Goal: Task Accomplishment & Management: Complete application form

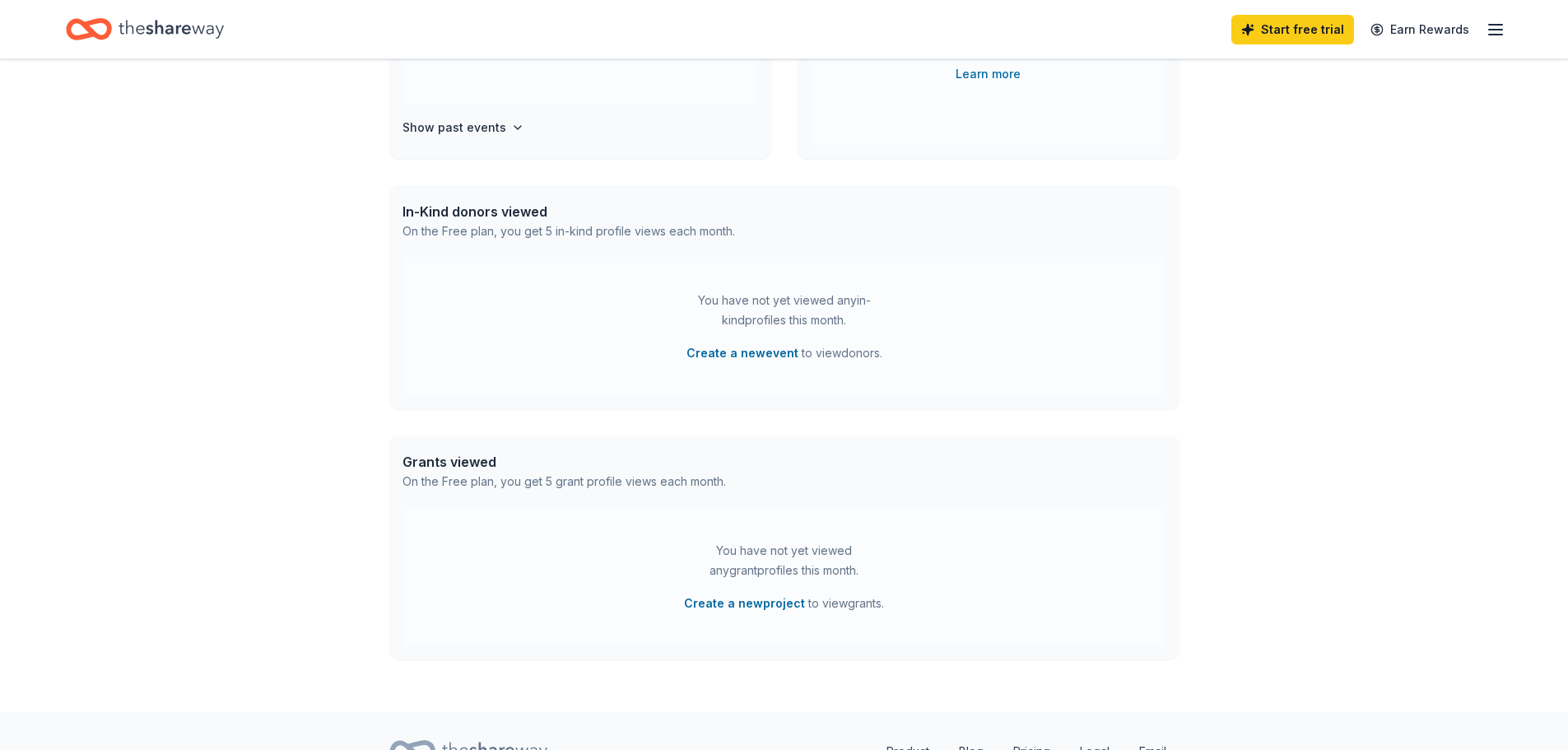
scroll to position [389, 0]
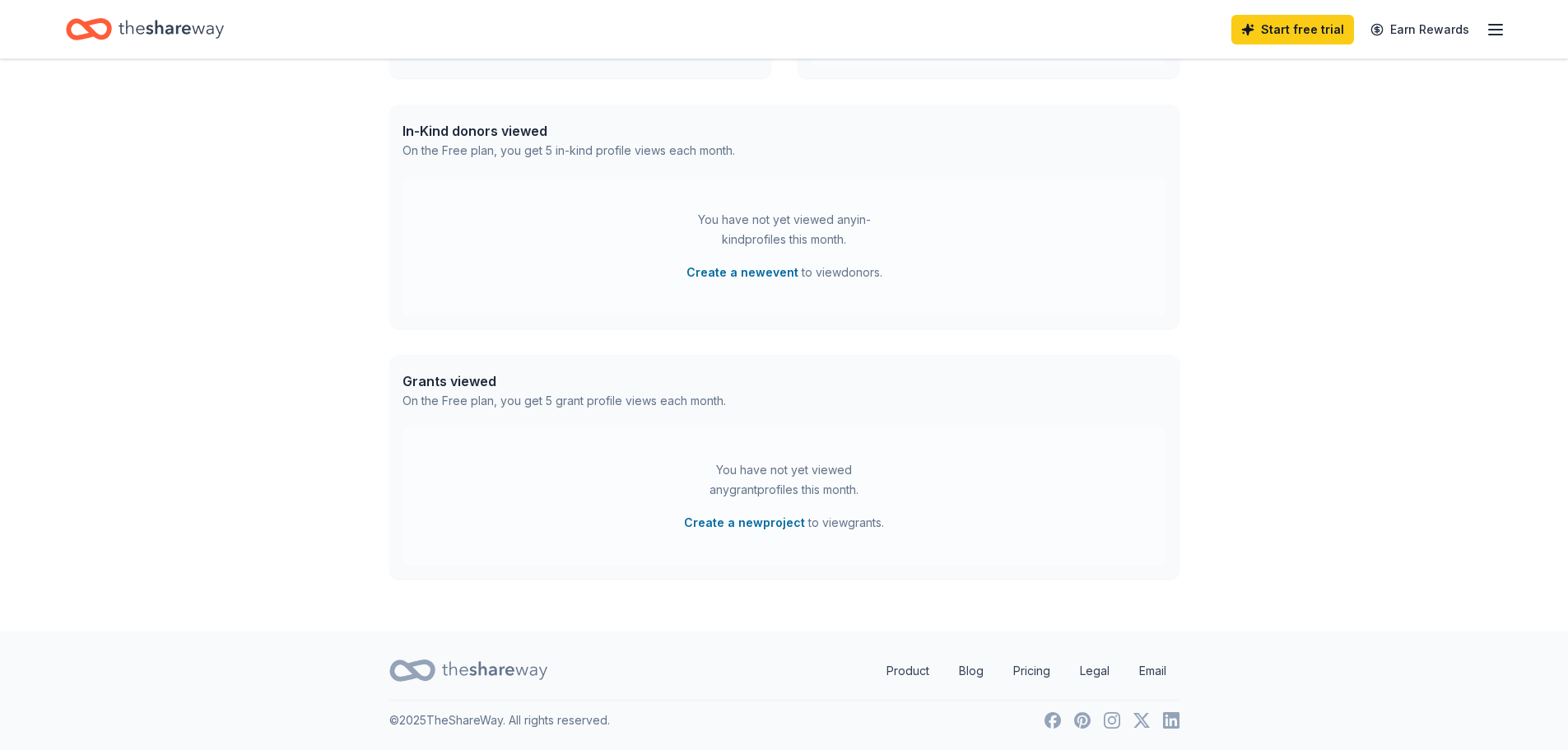
click at [953, 219] on div "You have not yet viewed any in-kind profiles this month. Create a new event to …" at bounding box center [784, 246] width 764 height 138
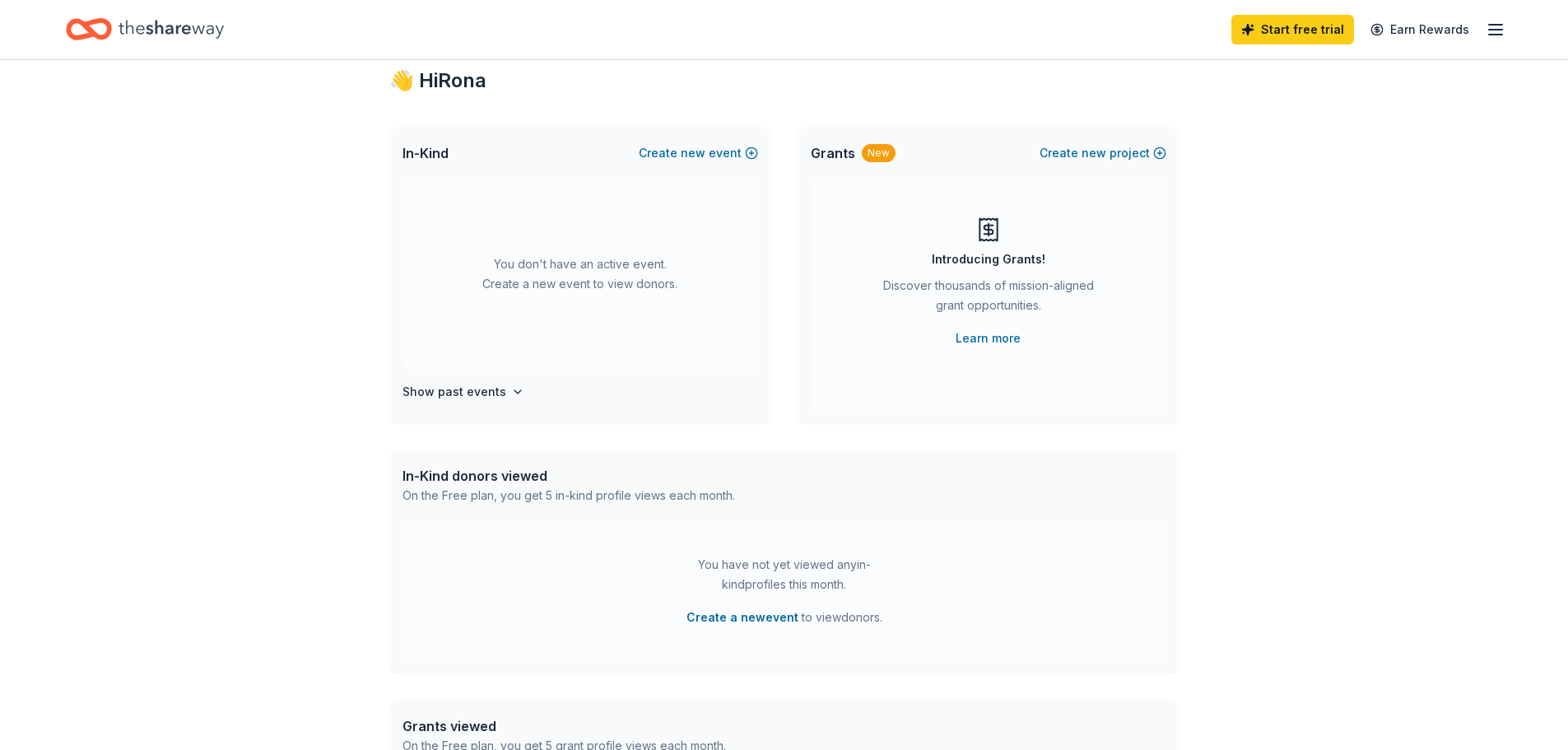
scroll to position [0, 0]
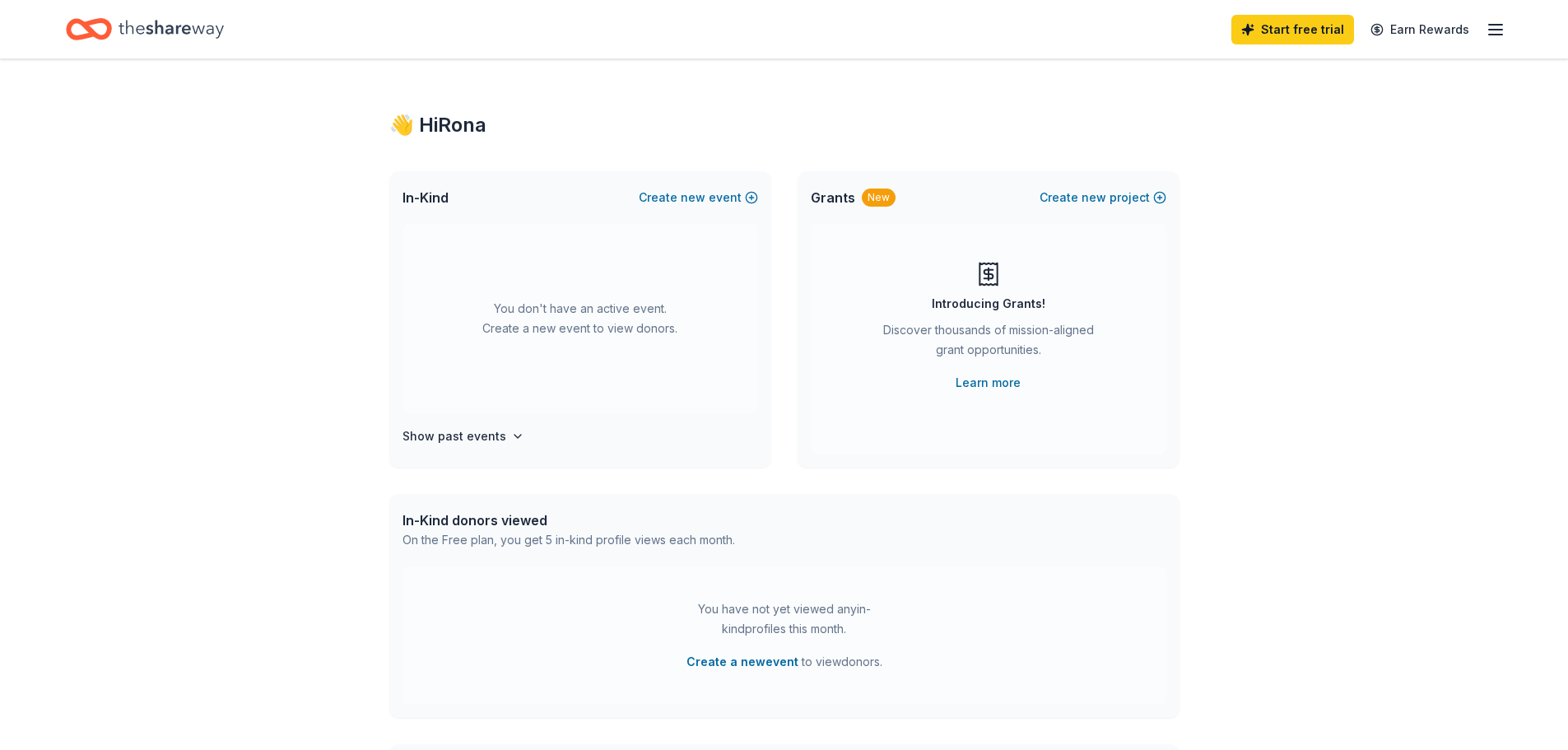
click at [1498, 36] on icon "button" at bounding box center [1496, 30] width 20 height 20
click at [1290, 181] on link "Pricing" at bounding box center [1294, 180] width 43 height 17
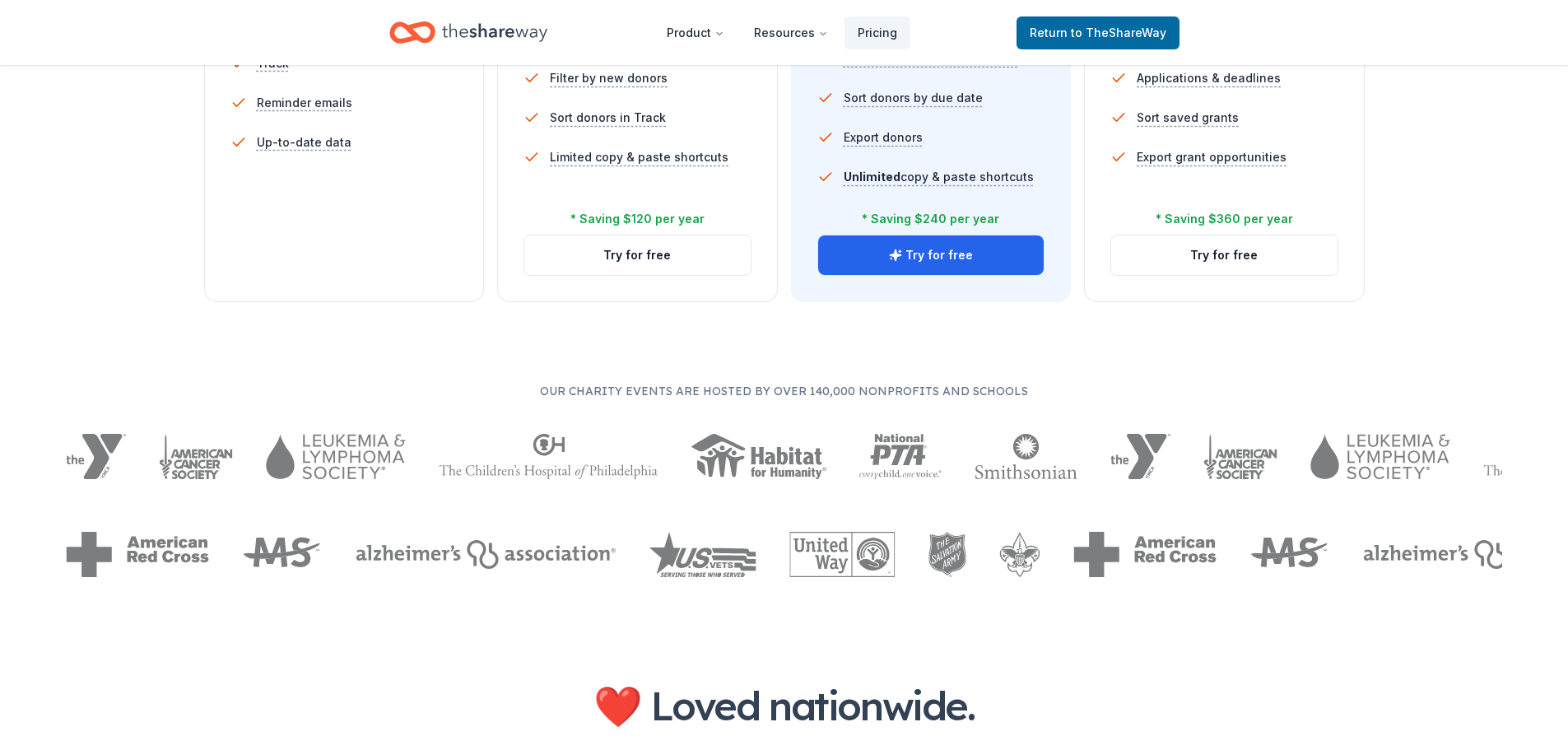
scroll to position [741, 0]
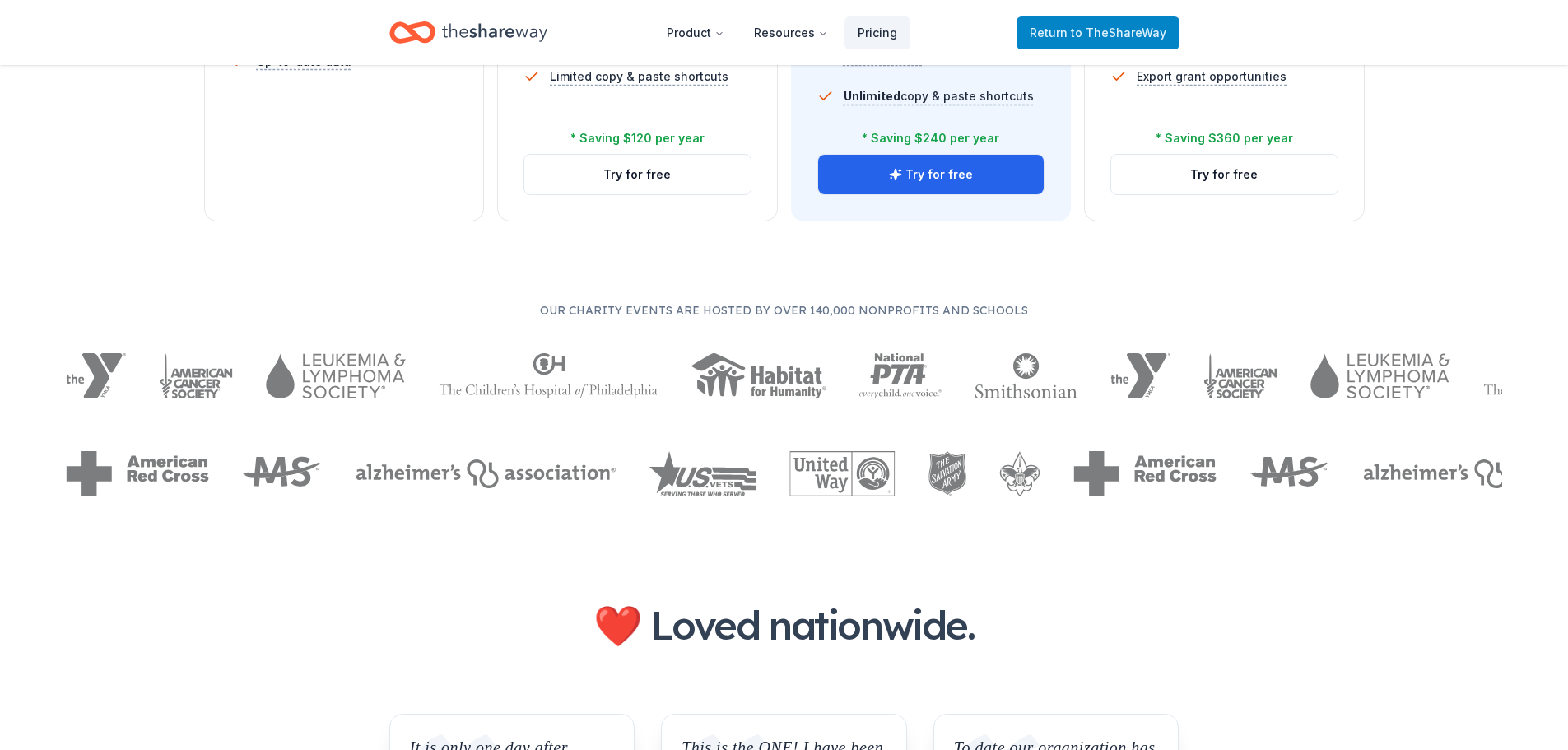
click at [1085, 36] on span "to TheShareWay" at bounding box center [1119, 32] width 96 height 14
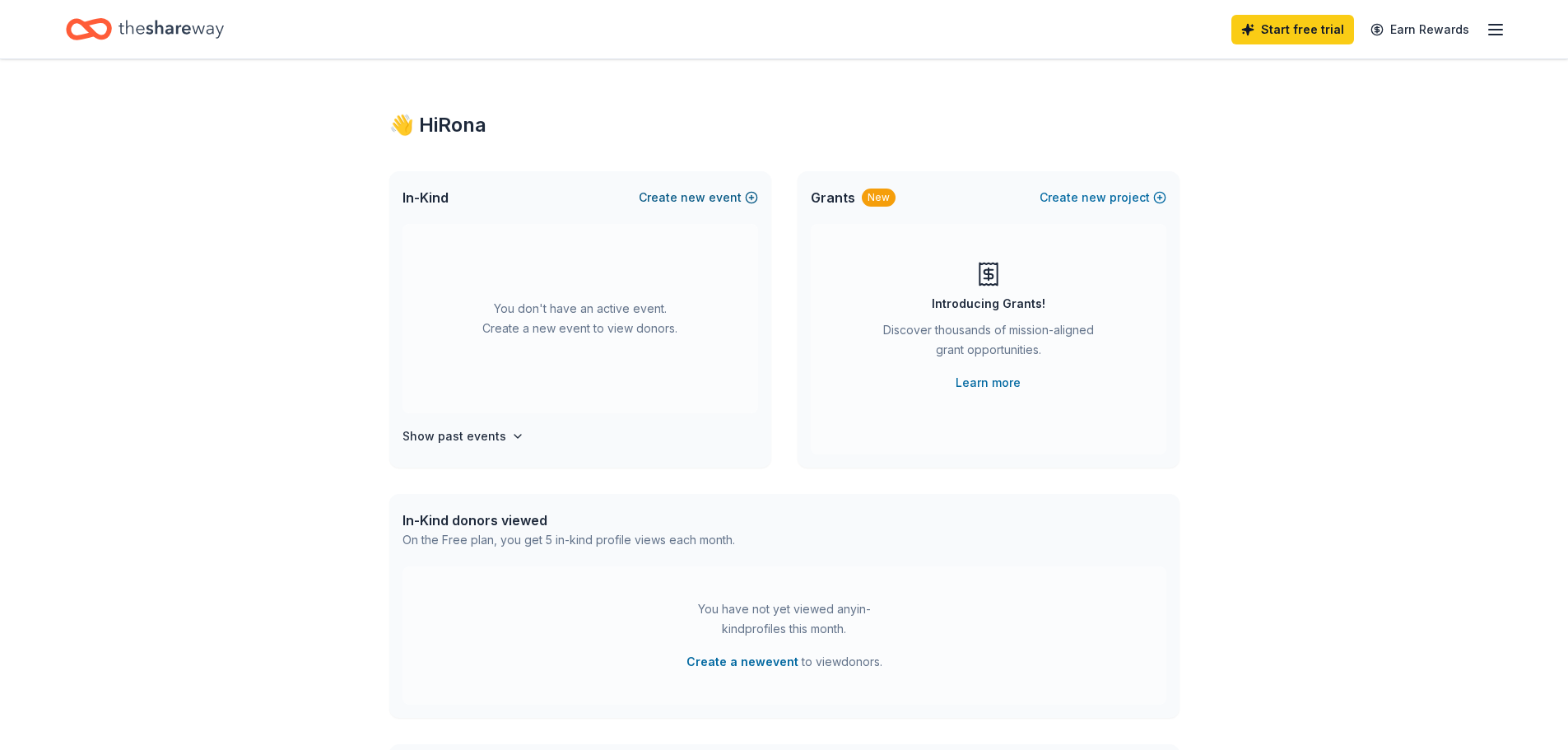
click at [752, 193] on button "Create new event" at bounding box center [698, 198] width 119 height 20
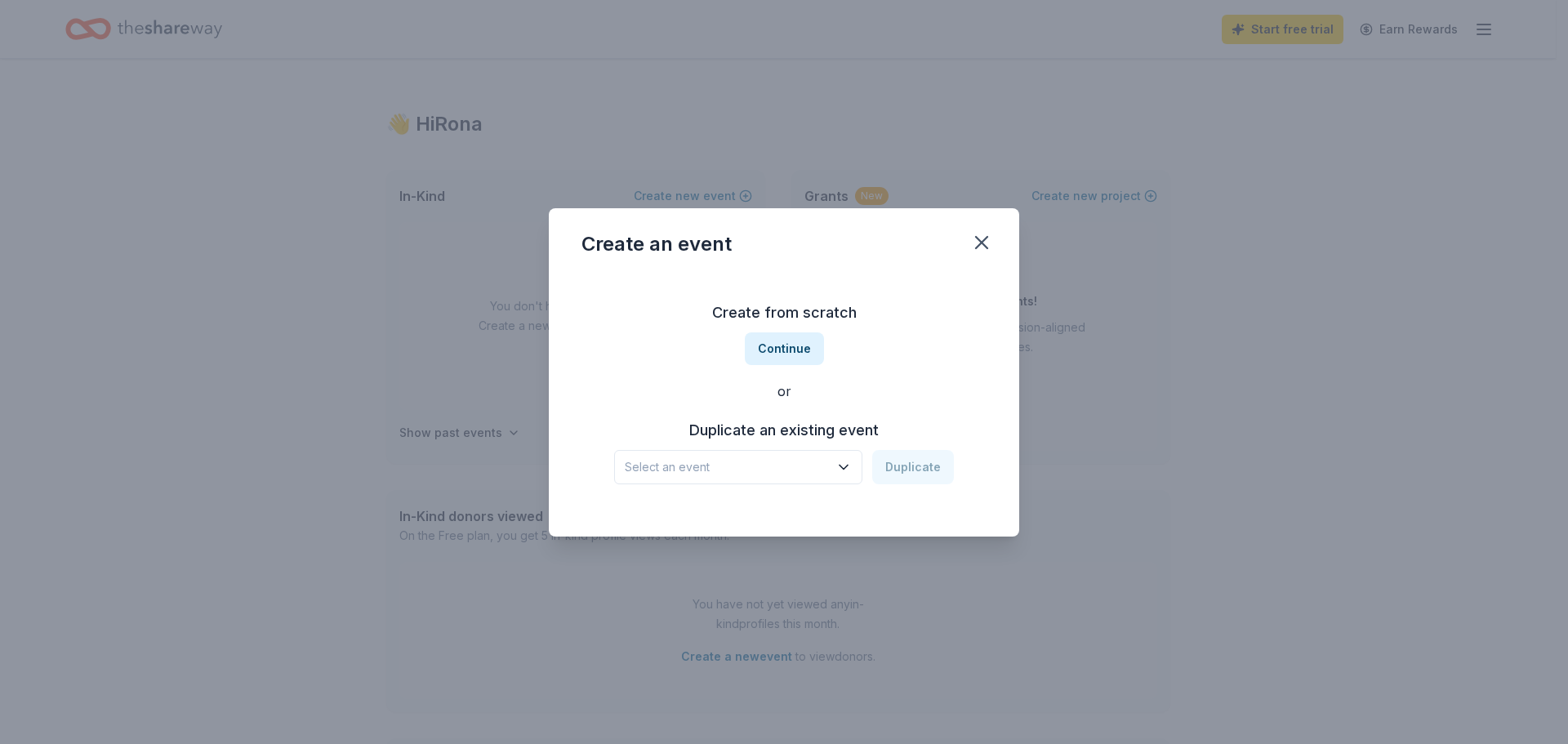
click at [848, 468] on icon "button" at bounding box center [844, 467] width 8 height 4
click at [781, 354] on button "Continue" at bounding box center [784, 349] width 80 height 33
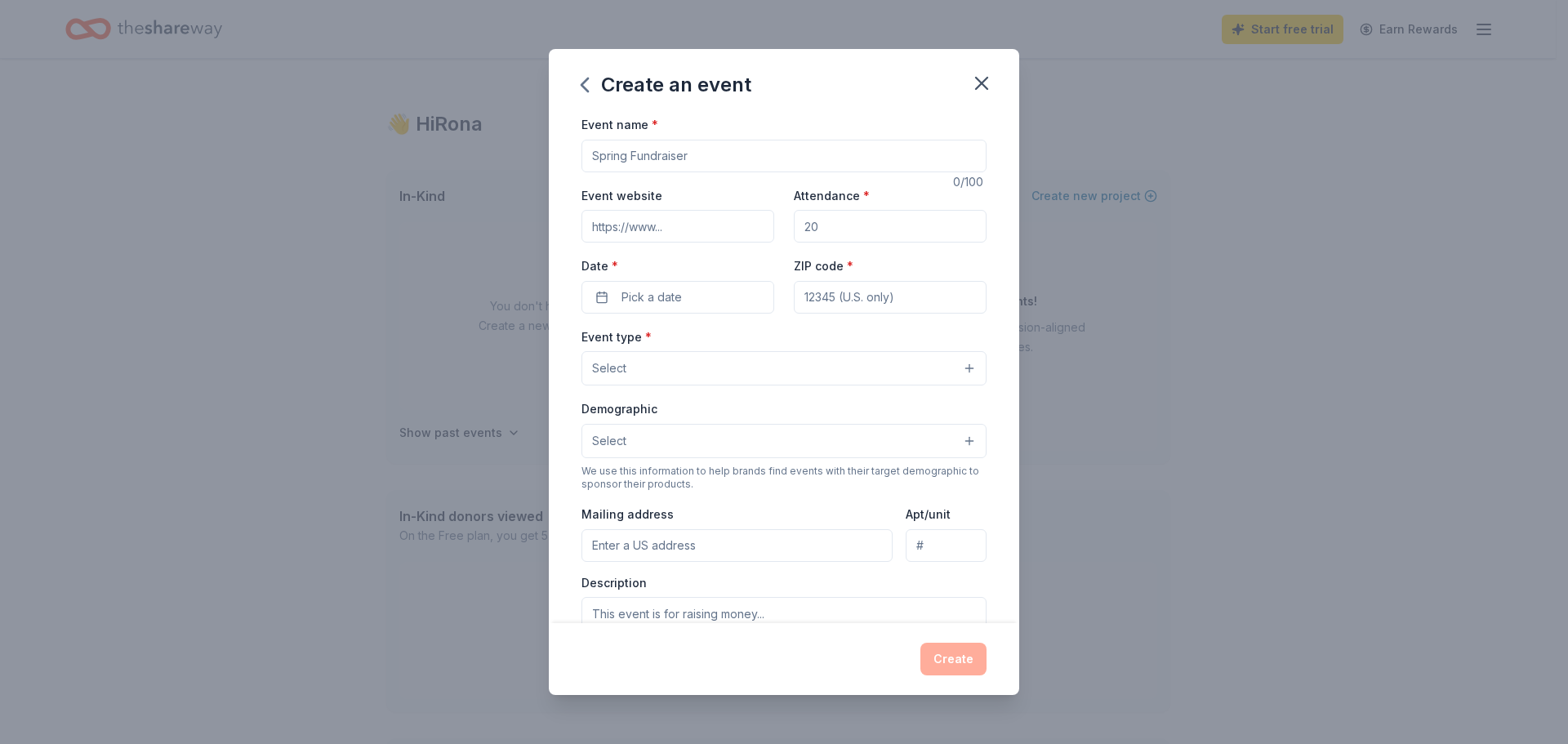
drag, startPoint x: 832, startPoint y: 232, endPoint x: 754, endPoint y: 231, distance: 78.0
click at [754, 231] on div "Event website Attendance * Date * Pick a date ZIP code *" at bounding box center [784, 249] width 405 height 128
type input "300"
click at [736, 150] on input "Event name *" at bounding box center [784, 156] width 405 height 33
drag, startPoint x: 735, startPoint y: 153, endPoint x: 529, endPoint y: 154, distance: 206.0
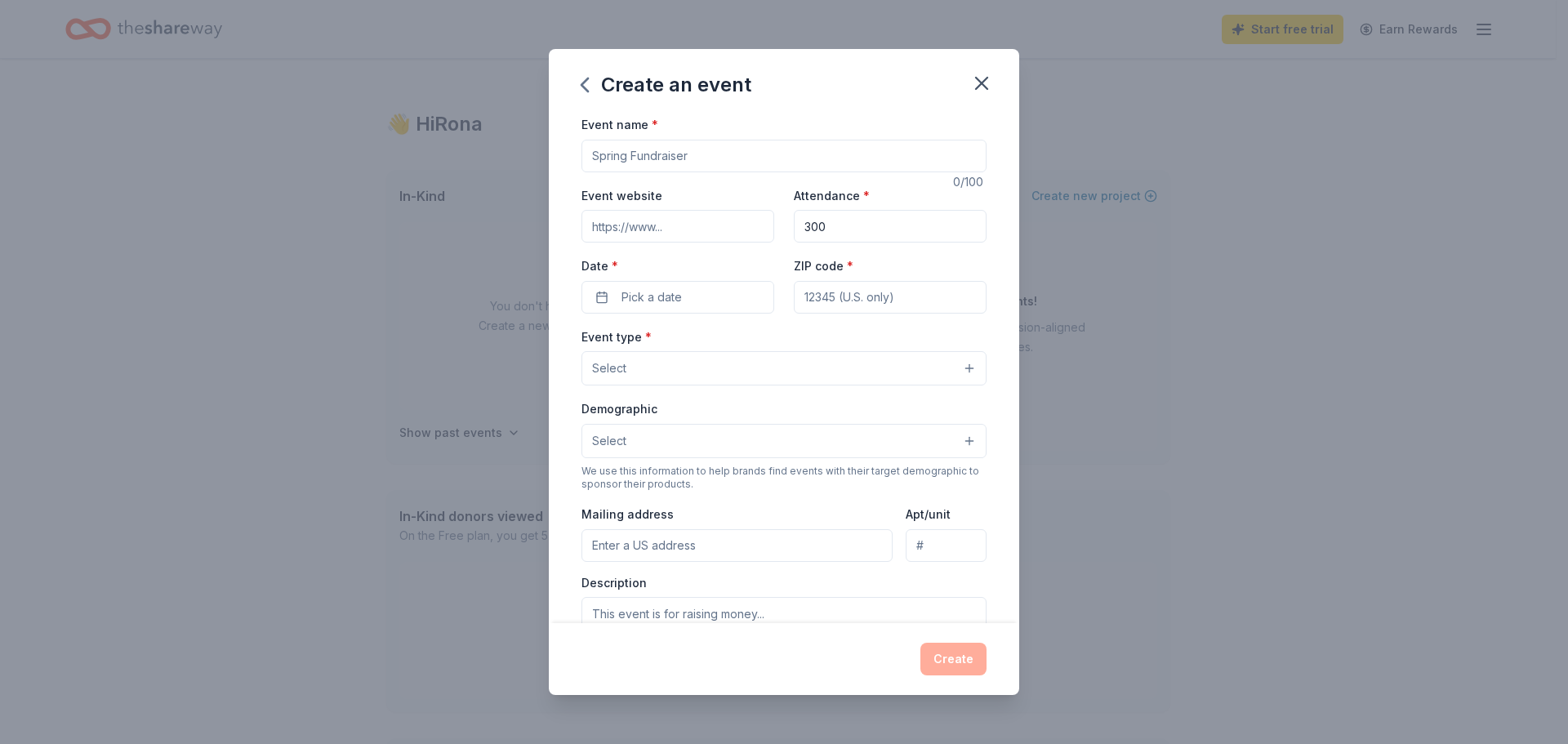
click at [529, 154] on div "Create an event Event name * 0 /100 Event website Attendance * 300 Date * Pick …" at bounding box center [784, 372] width 1568 height 744
type input "Community Event"
drag, startPoint x: 799, startPoint y: 227, endPoint x: 771, endPoint y: 227, distance: 28.0
click at [771, 227] on div "Event website Attendance * 300 Date * Pick a date ZIP code *" at bounding box center [784, 249] width 405 height 128
click at [694, 229] on input "Event website" at bounding box center [677, 226] width 193 height 33
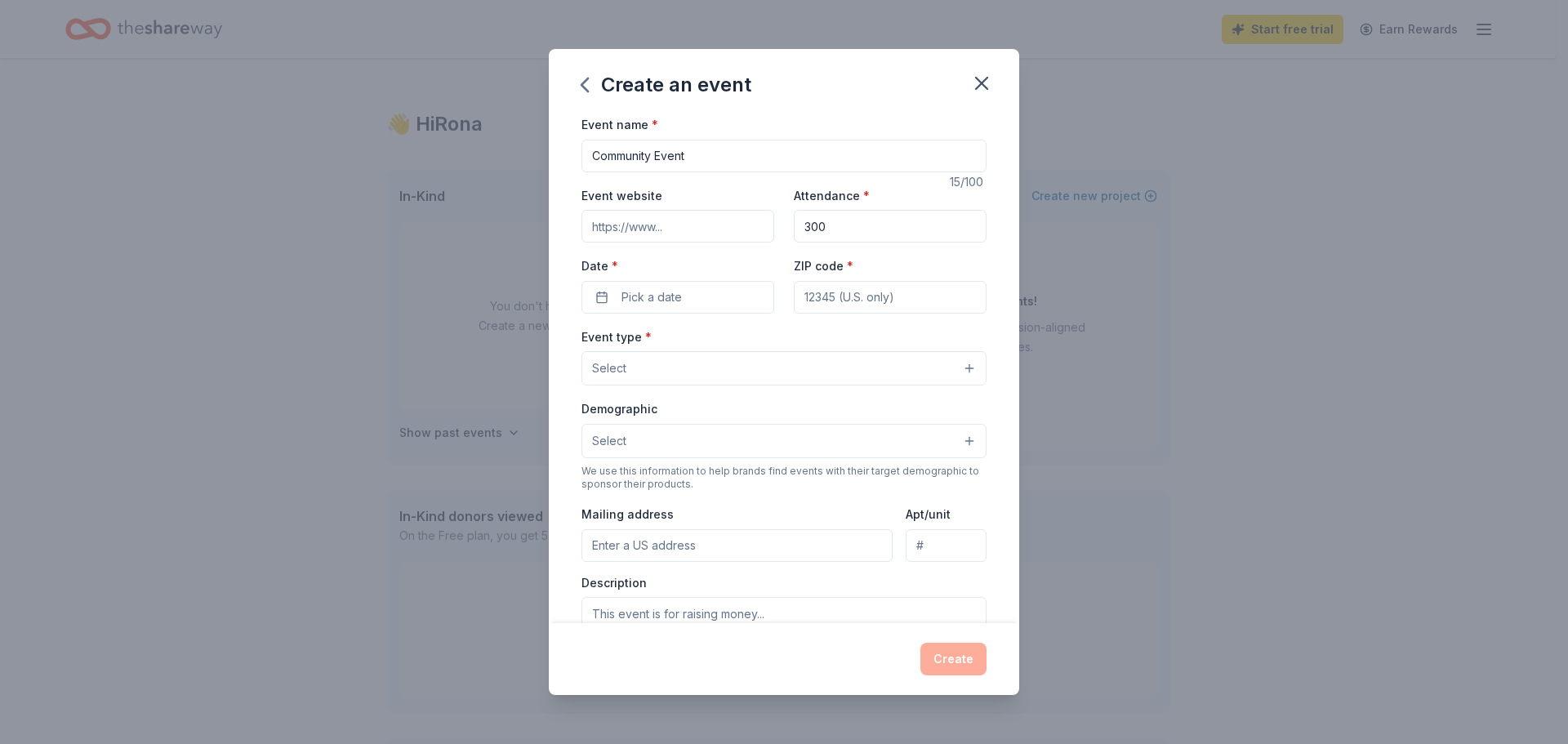
type input "www.antiochcommunityservices.org"
click at [689, 304] on button "Pick a date" at bounding box center [677, 298] width 193 height 33
click at [765, 340] on button "Go to next month" at bounding box center [763, 340] width 23 height 23
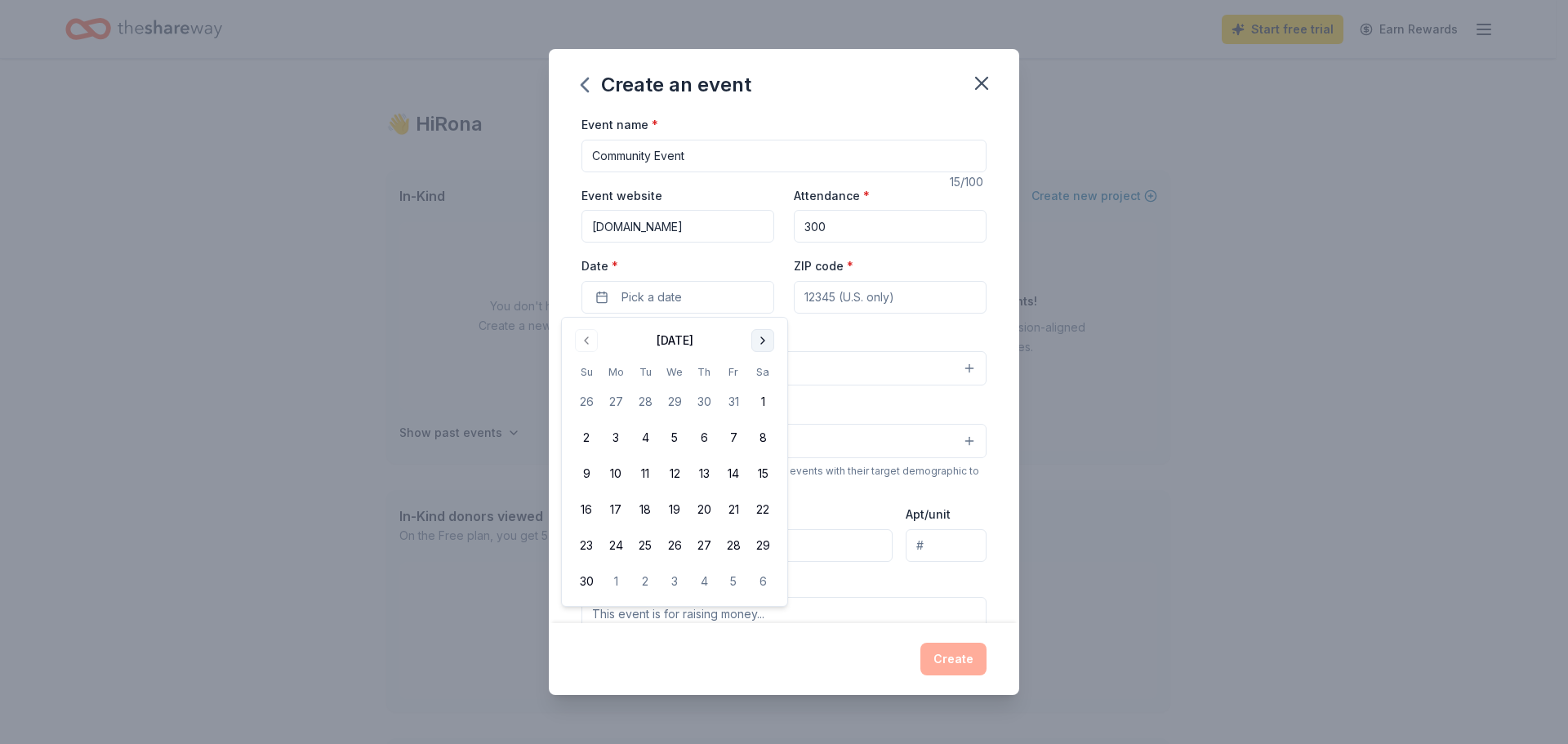
click at [765, 340] on button "Go to next month" at bounding box center [763, 340] width 23 height 23
click at [764, 400] on button "6" at bounding box center [763, 402] width 30 height 30
click at [915, 299] on input "ZIP code *" at bounding box center [890, 298] width 193 height 33
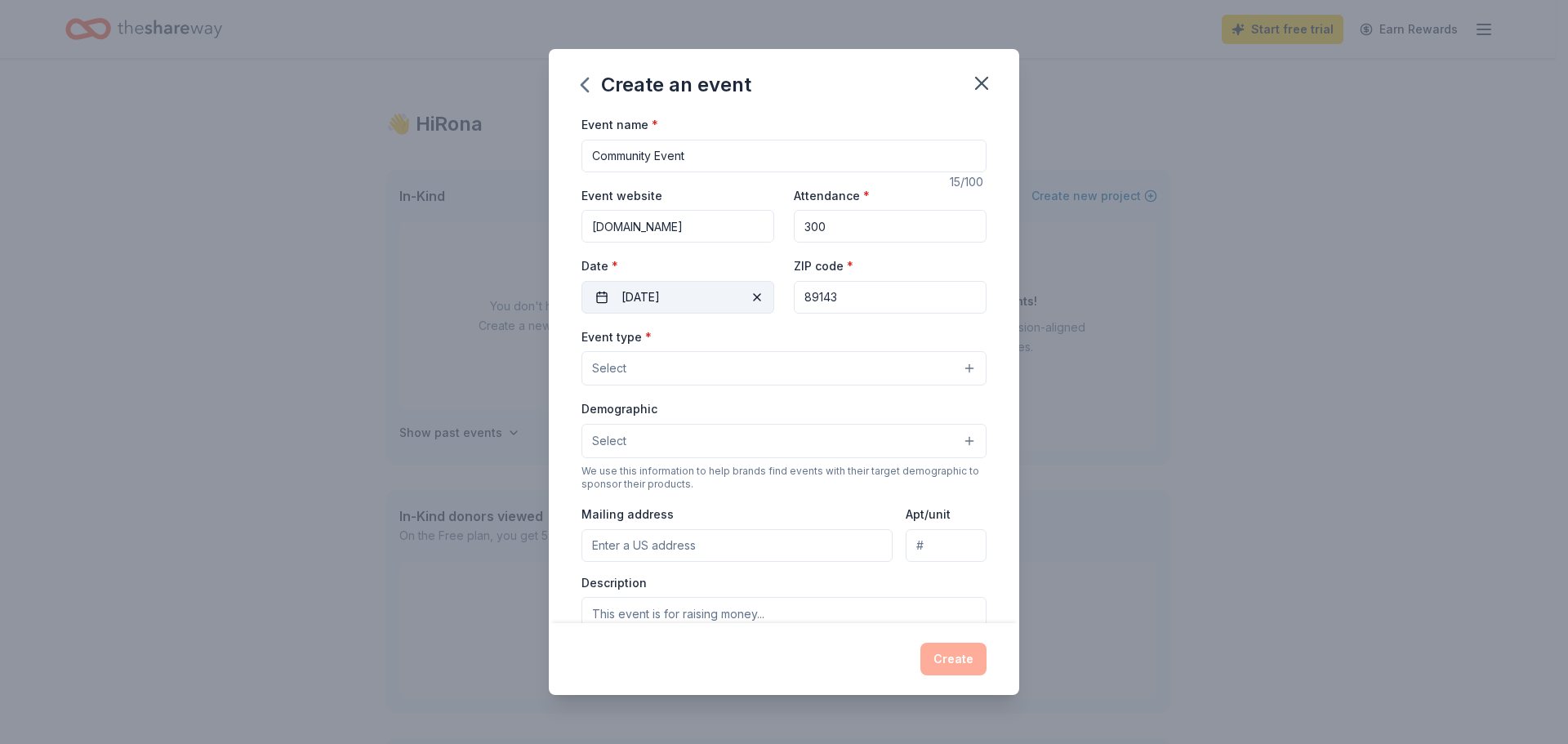
drag, startPoint x: 837, startPoint y: 292, endPoint x: 713, endPoint y: 294, distance: 124.0
click at [718, 294] on div "Event website www.antiochcommunityservices.org Attendance * 300 Date * 12/06/20…" at bounding box center [784, 249] width 405 height 128
type input "89107"
click at [649, 363] on button "Select" at bounding box center [784, 368] width 405 height 34
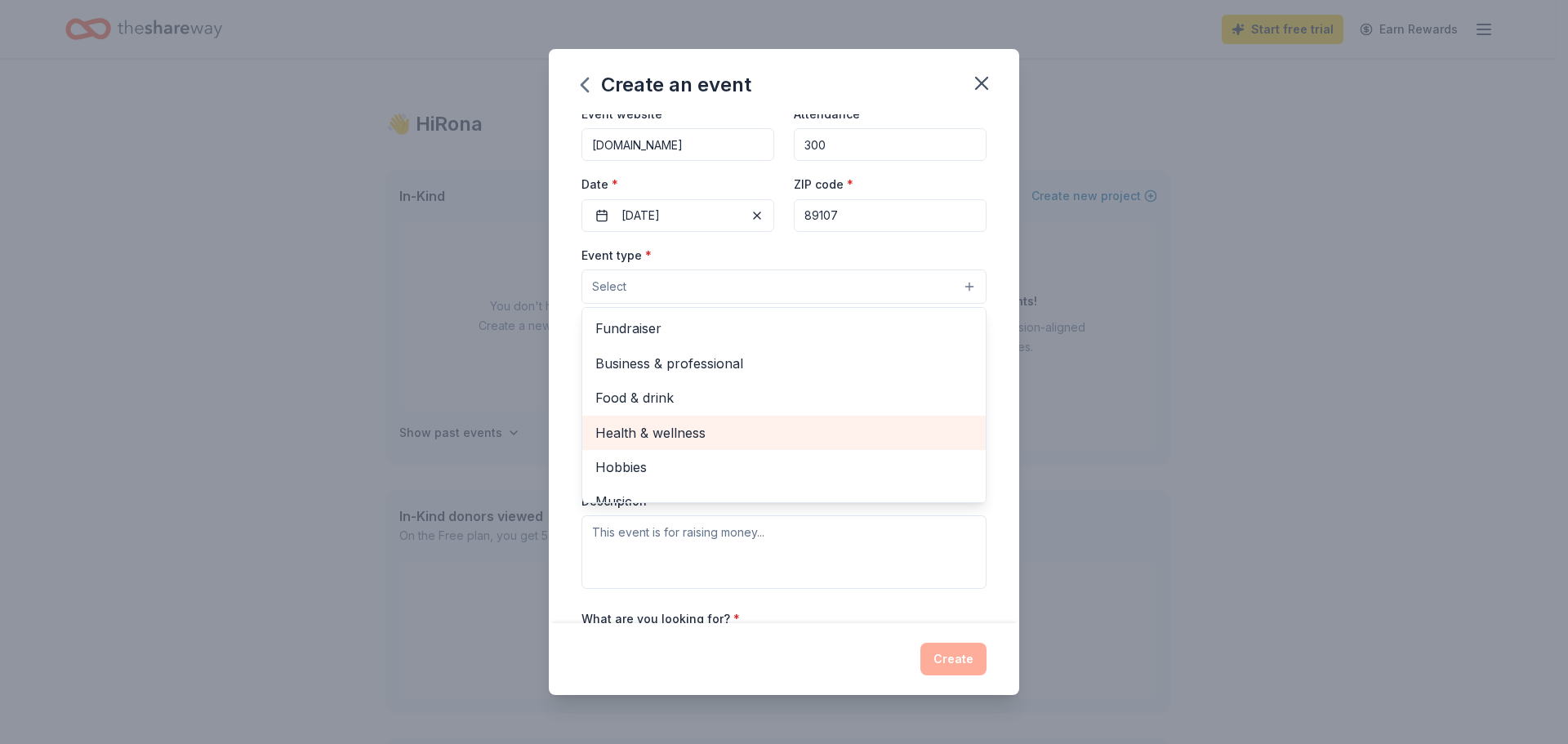
click at [708, 438] on span "Health & wellness" at bounding box center [784, 433] width 377 height 21
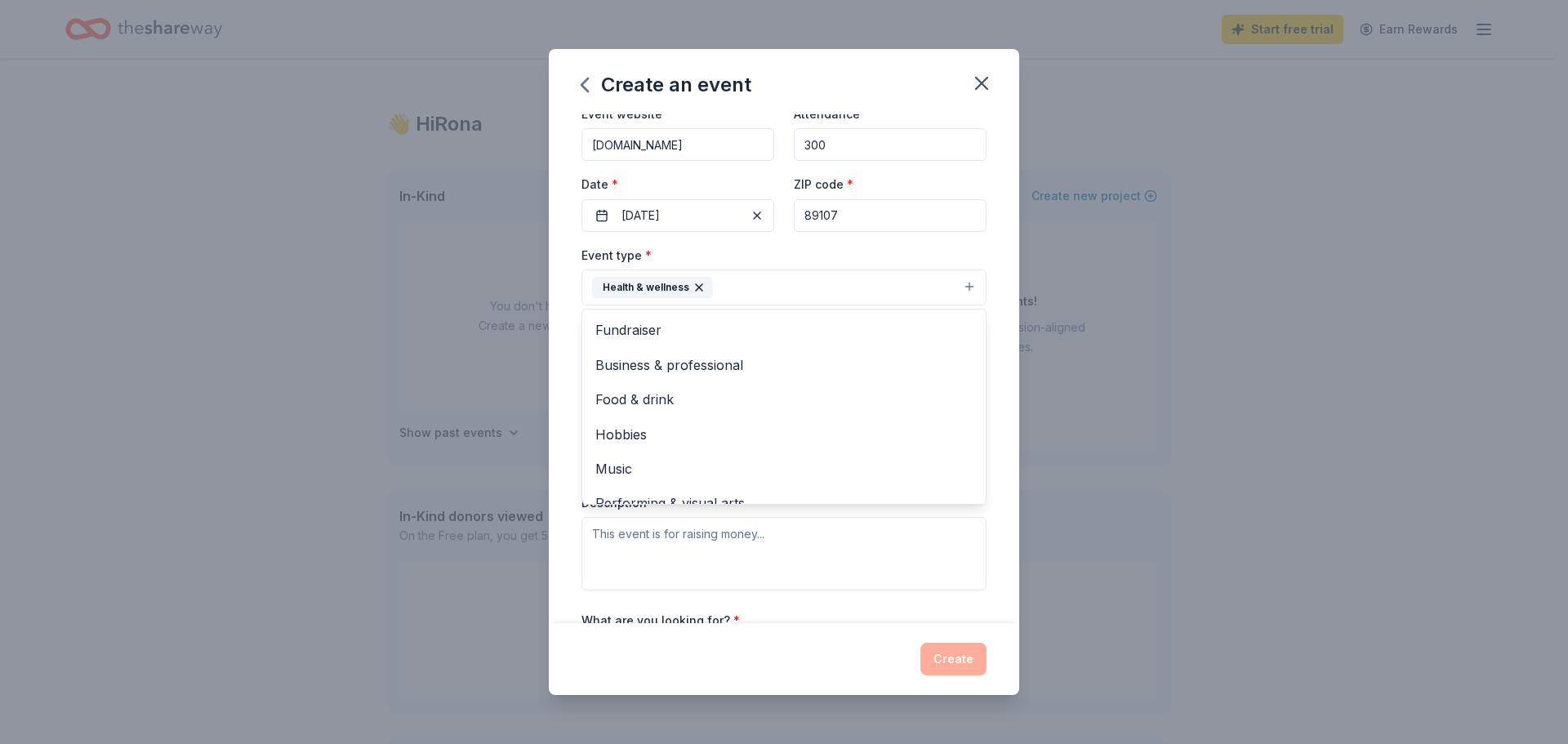
click at [996, 534] on div "Event name * Community Event 15 /100 Event website www.antiochcommunityservices…" at bounding box center [784, 368] width 471 height 509
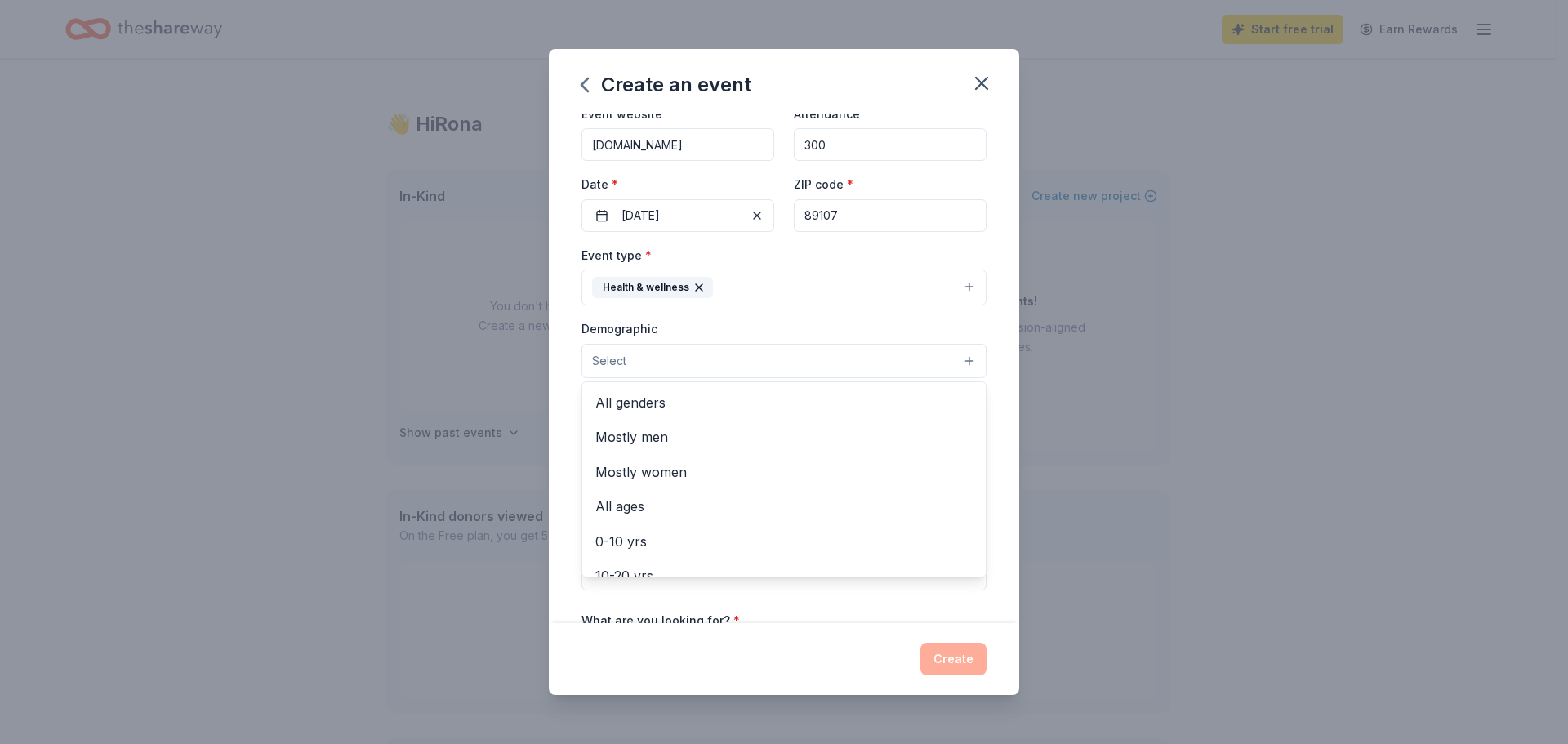
click at [796, 357] on button "Select" at bounding box center [784, 361] width 405 height 34
click at [760, 411] on span "All genders" at bounding box center [784, 403] width 377 height 21
click at [726, 468] on span "All ages" at bounding box center [784, 474] width 377 height 21
click at [1001, 517] on div "Event name * Community Event 15 /100 Event website www.antiochcommunityservices…" at bounding box center [784, 368] width 471 height 509
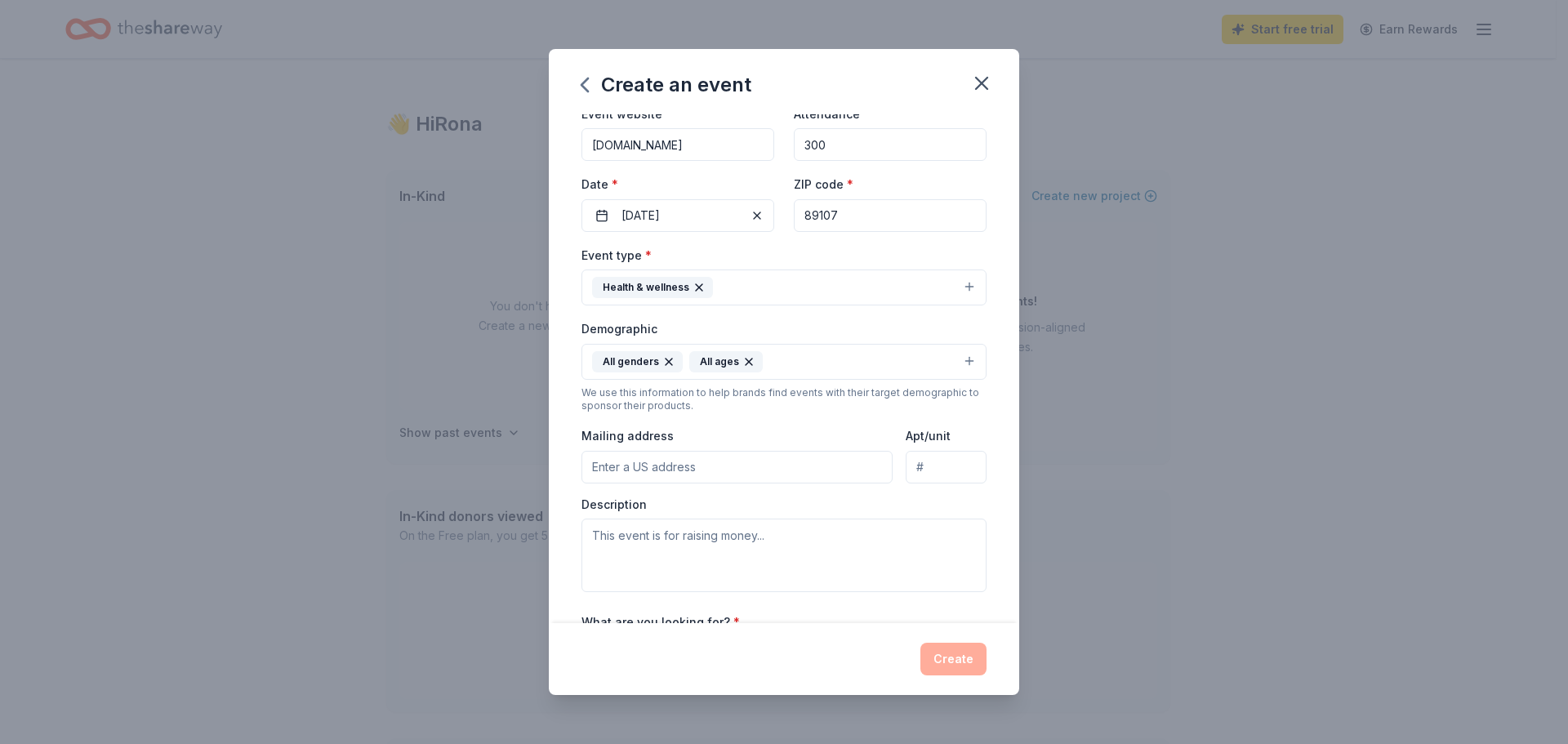
click at [729, 458] on input "Mailing address" at bounding box center [736, 468] width 311 height 33
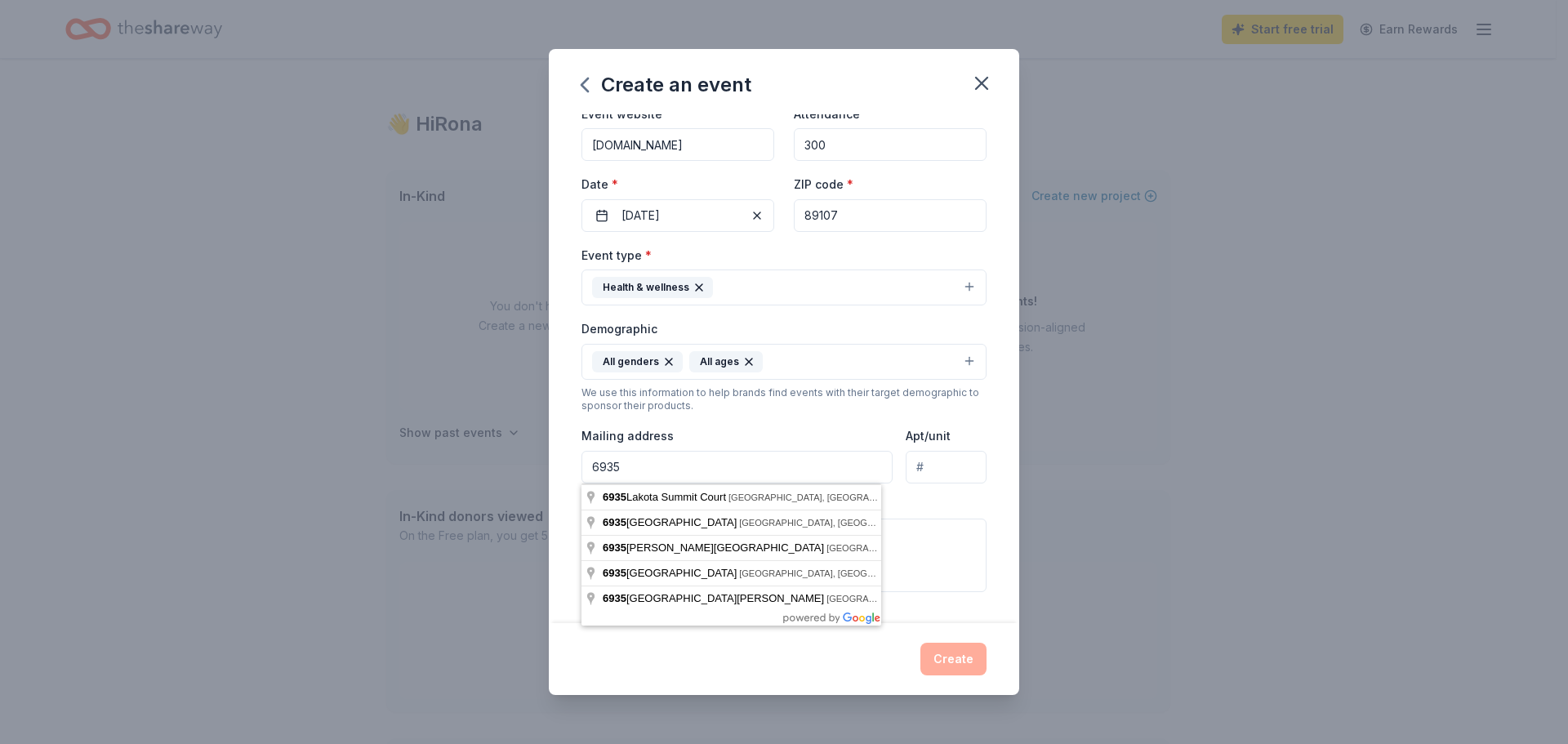
type input "6935 Aliante Parkway,"
type input "Suite 109"
click at [896, 500] on div "Description" at bounding box center [784, 545] width 405 height 97
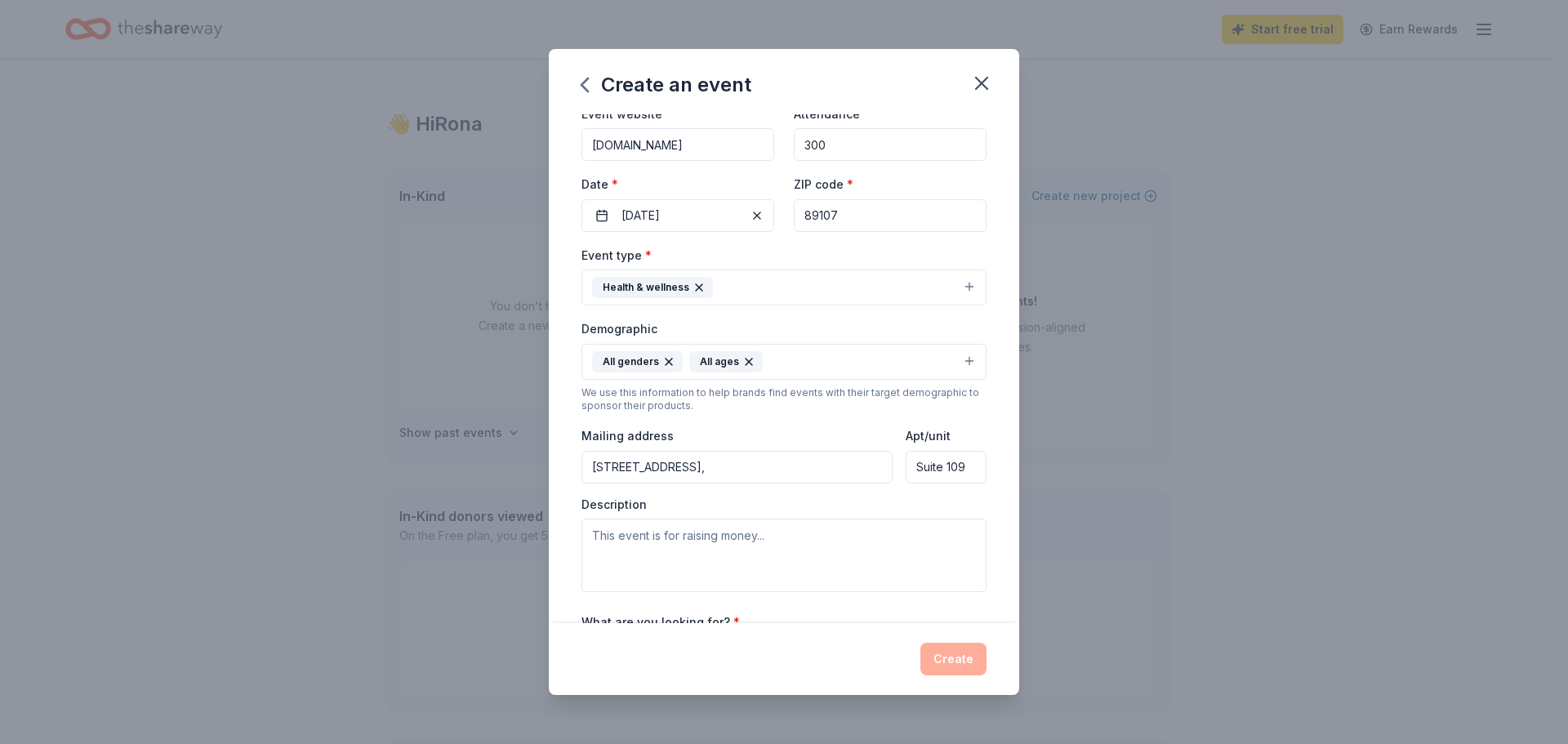
scroll to position [163, 0]
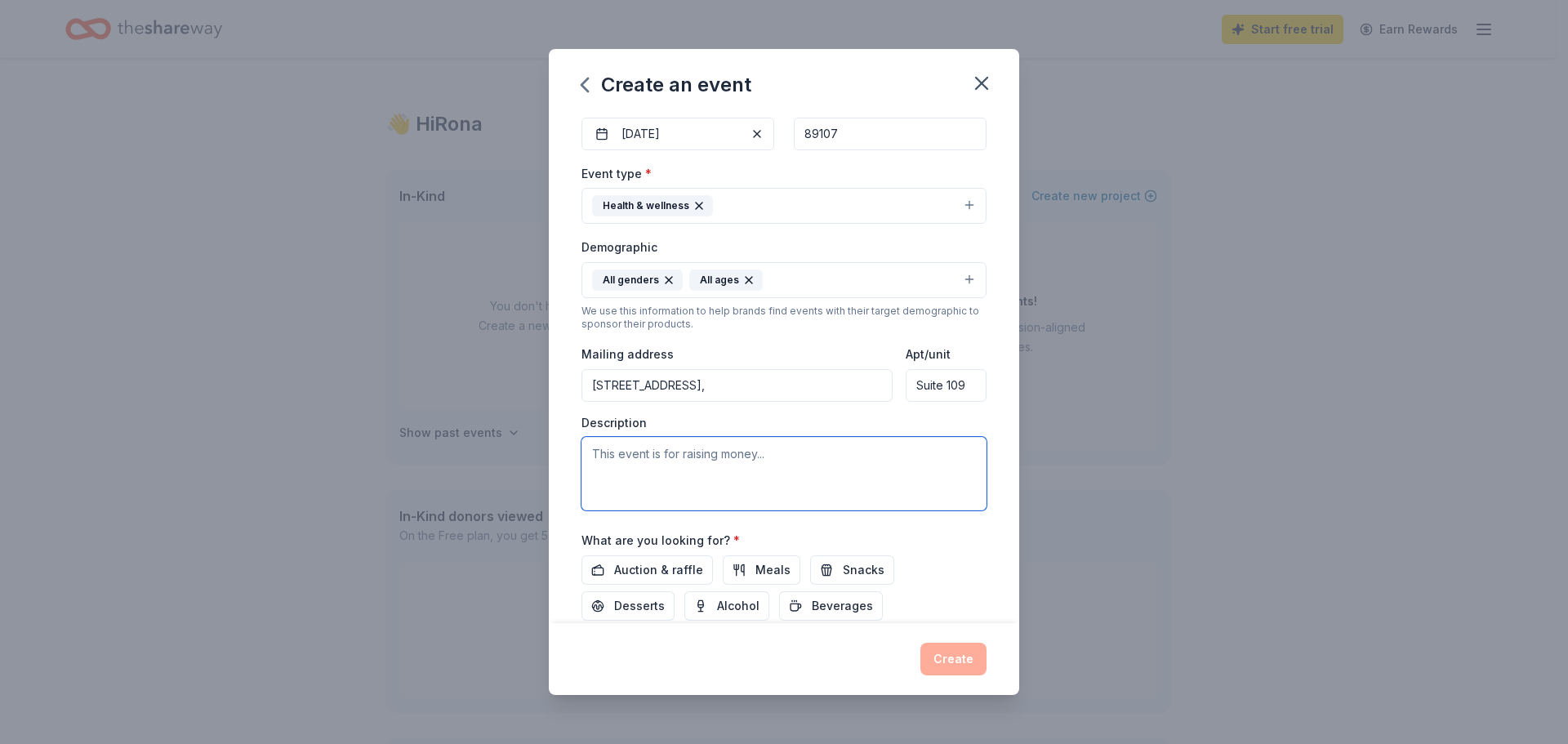
click at [601, 456] on textarea at bounding box center [784, 474] width 405 height 74
drag, startPoint x: 818, startPoint y: 460, endPoint x: 941, endPoint y: 451, distance: 123.3
click at [941, 451] on textarea "Community Event to talk about resources availible in the comm" at bounding box center [784, 474] width 405 height 74
click at [691, 454] on textarea "Community Event to talk about resources" at bounding box center [784, 474] width 405 height 74
click at [603, 472] on textarea "Community Event block party to the provide the community with reources" at bounding box center [784, 474] width 405 height 74
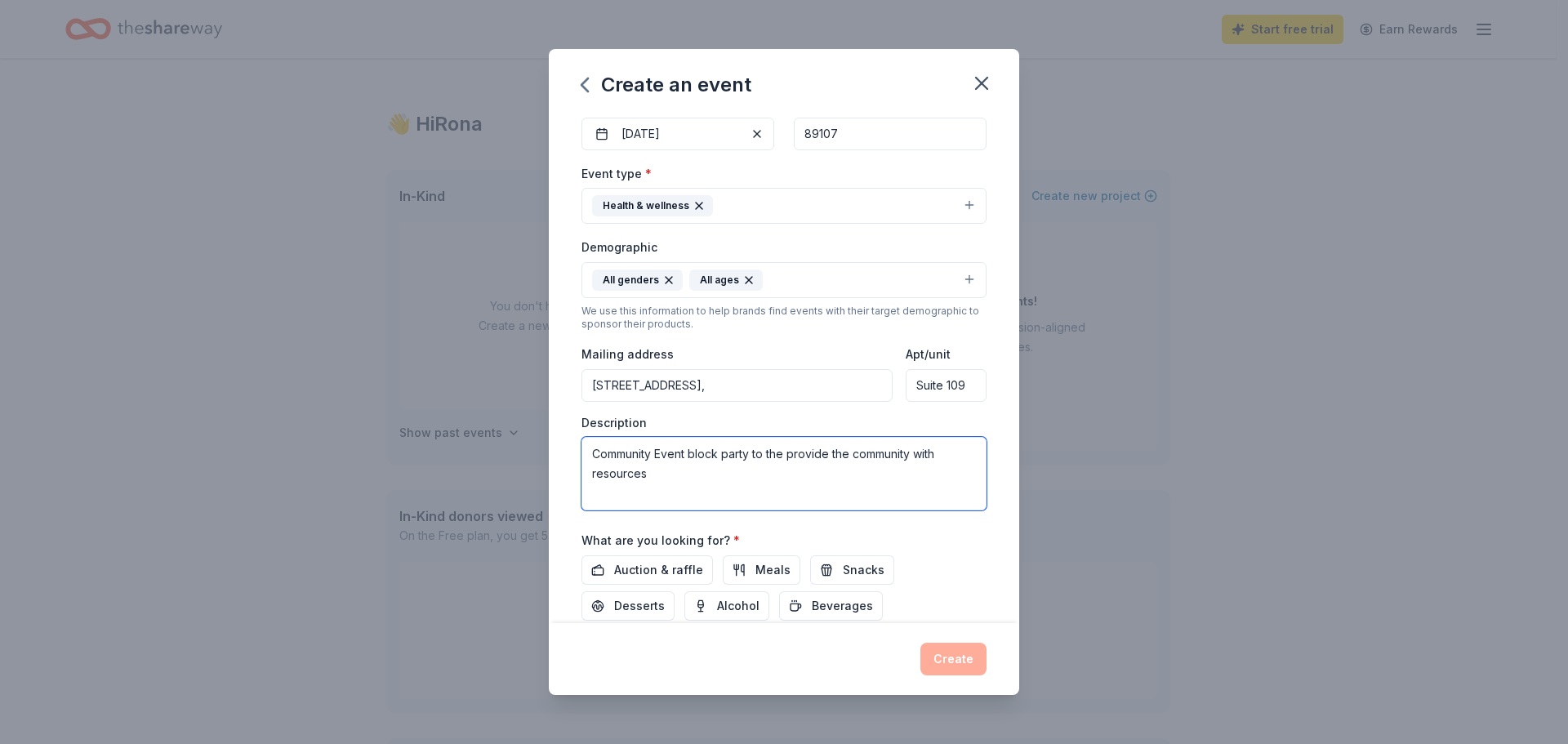
click at [669, 478] on textarea "Community Event block party to the provide the community with resources" at bounding box center [784, 474] width 405 height 74
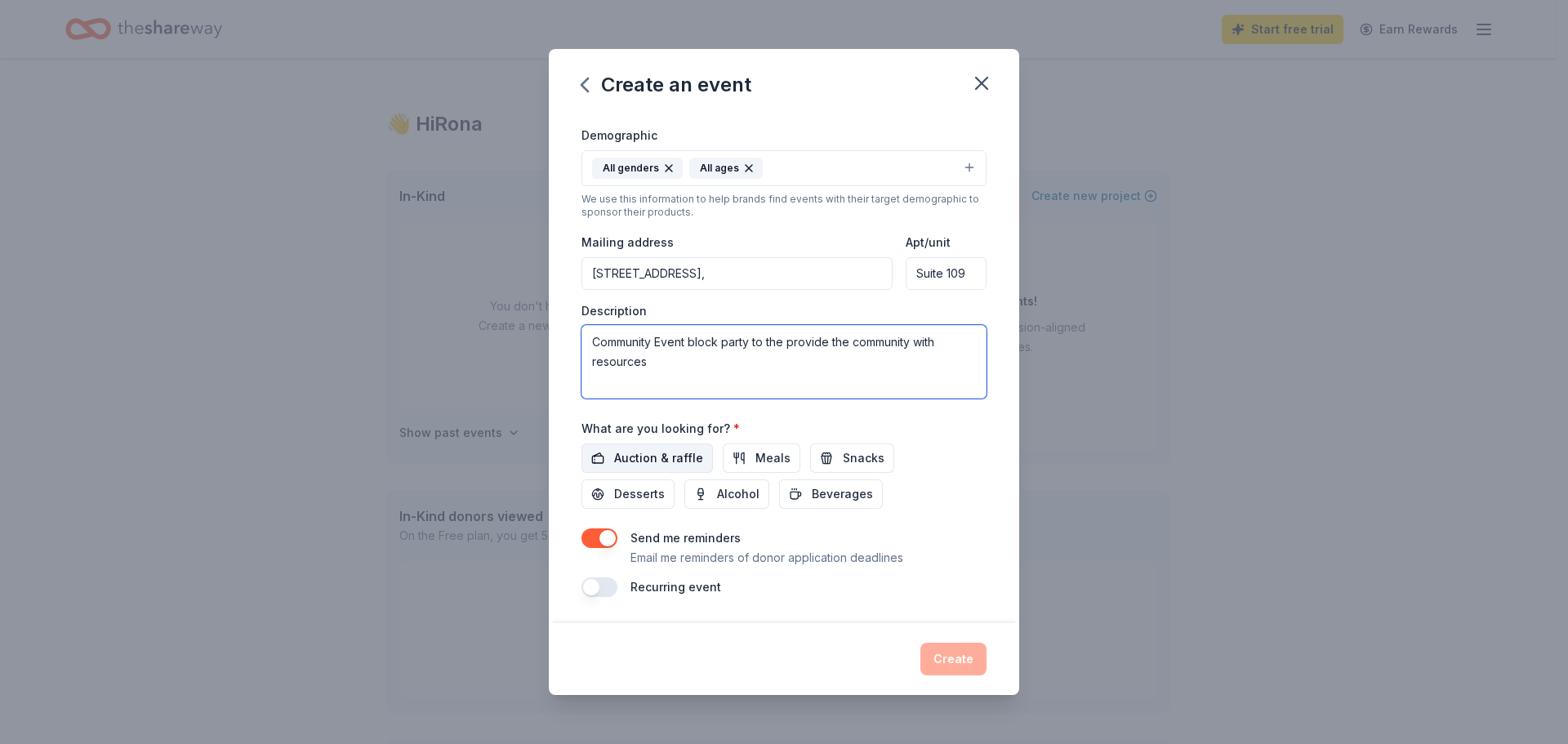
type textarea "Community Event block party to the provide the community with resources"
click at [681, 460] on span "Auction & raffle" at bounding box center [659, 459] width 89 height 20
click at [766, 463] on span "Meals" at bounding box center [773, 459] width 35 height 20
click at [823, 495] on span "Beverages" at bounding box center [842, 495] width 62 height 20
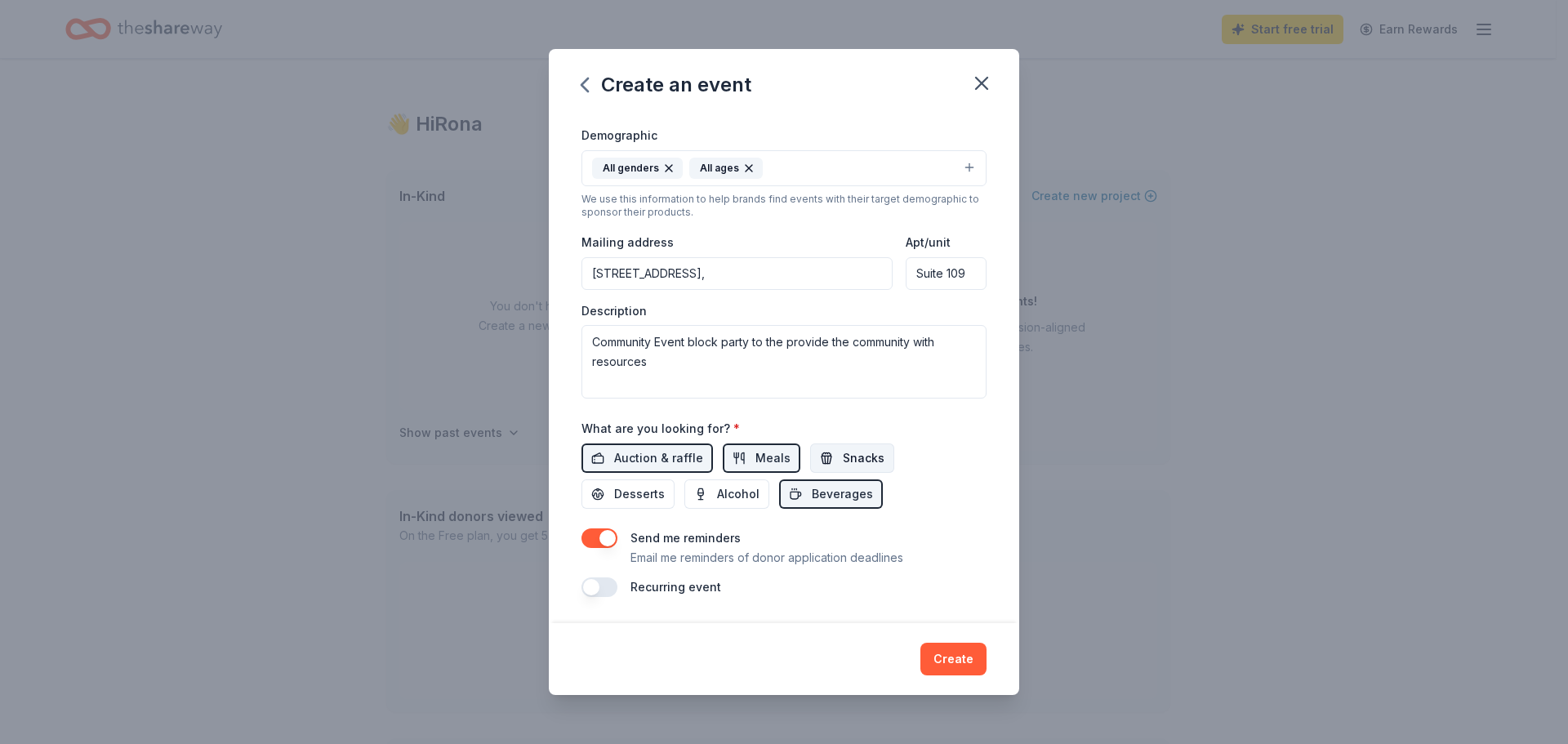
click at [859, 458] on span "Snacks" at bounding box center [864, 459] width 42 height 20
click at [633, 493] on span "Desserts" at bounding box center [640, 495] width 51 height 20
click at [955, 664] on button "Create" at bounding box center [954, 660] width 66 height 33
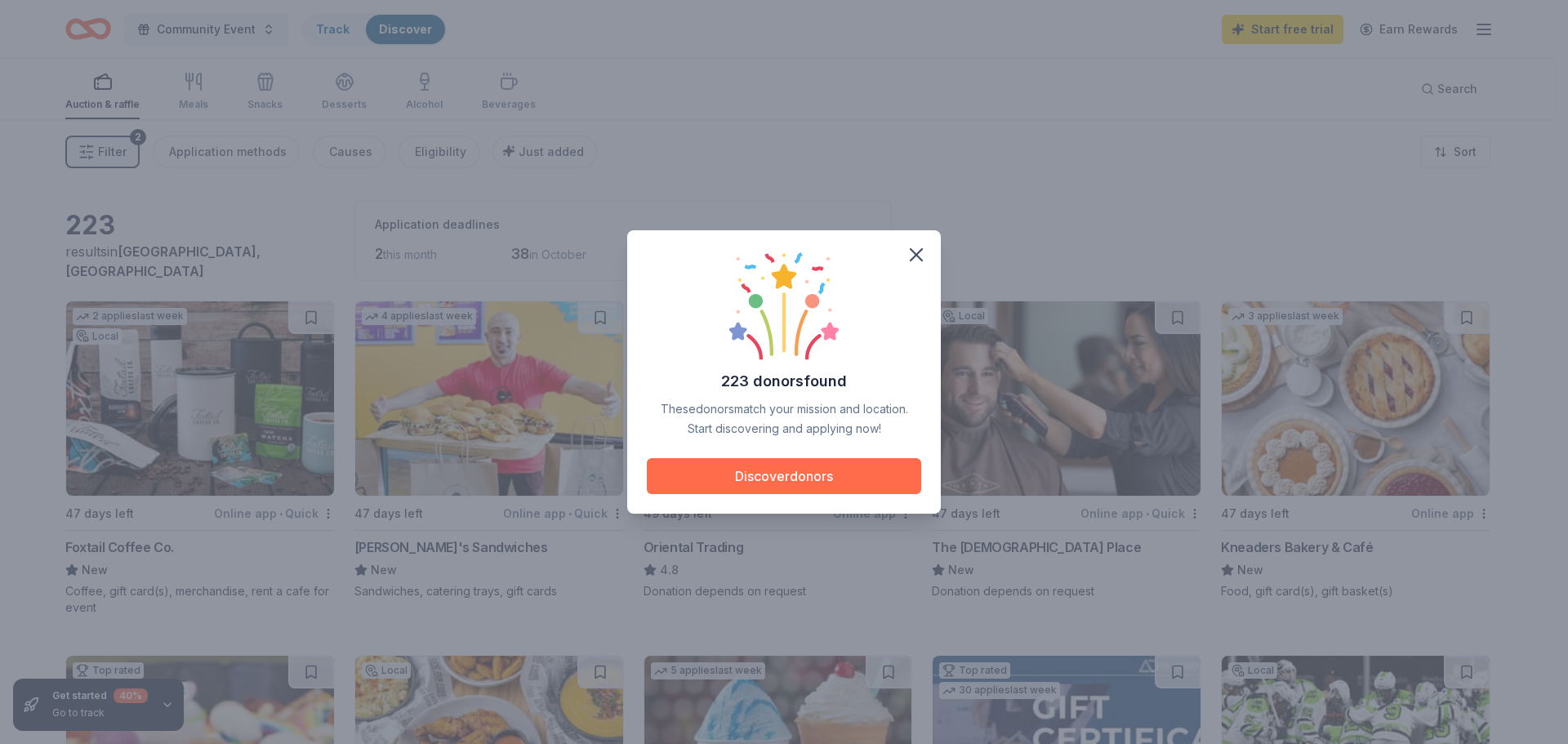
click at [766, 480] on button "Discover donors" at bounding box center [784, 477] width 275 height 36
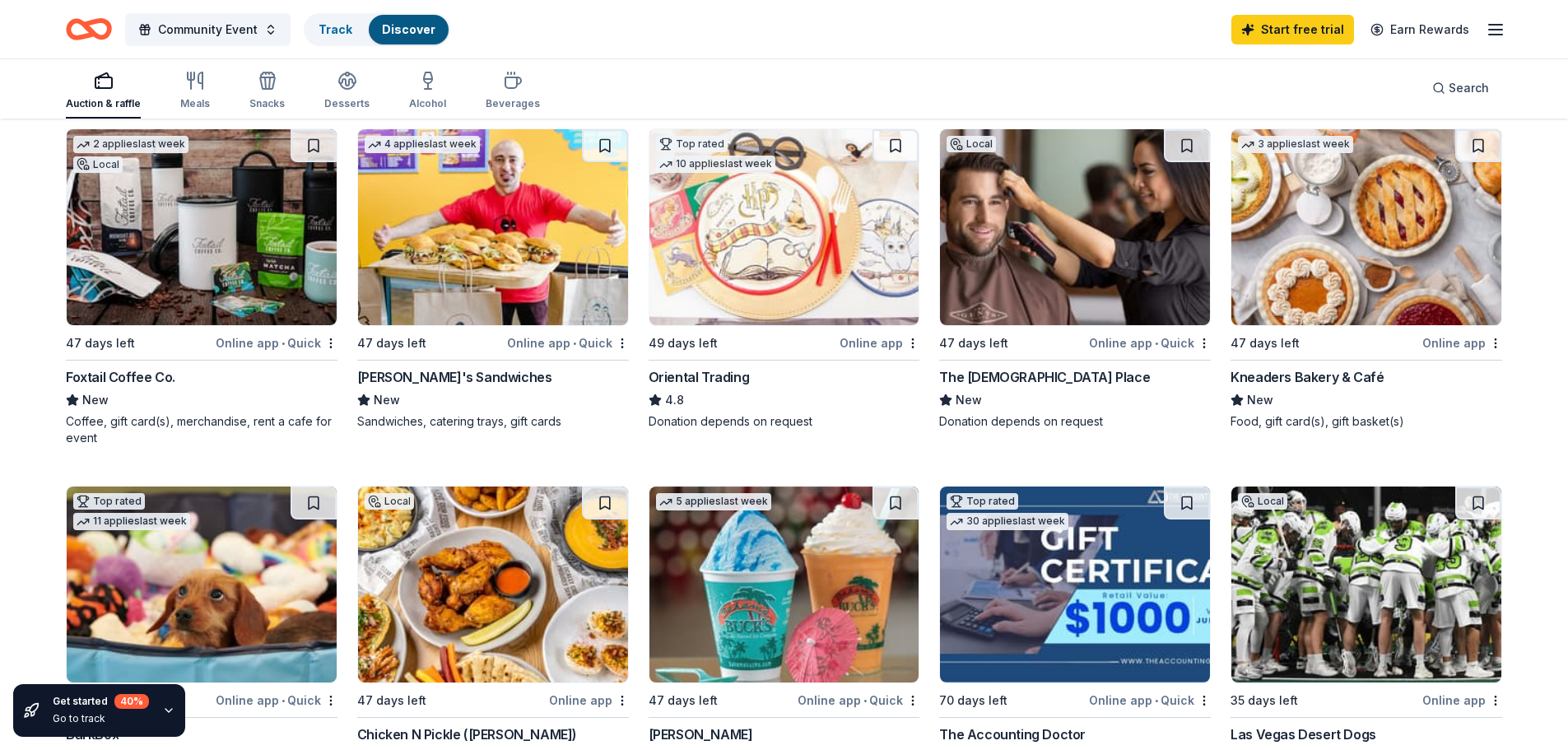
scroll to position [165, 0]
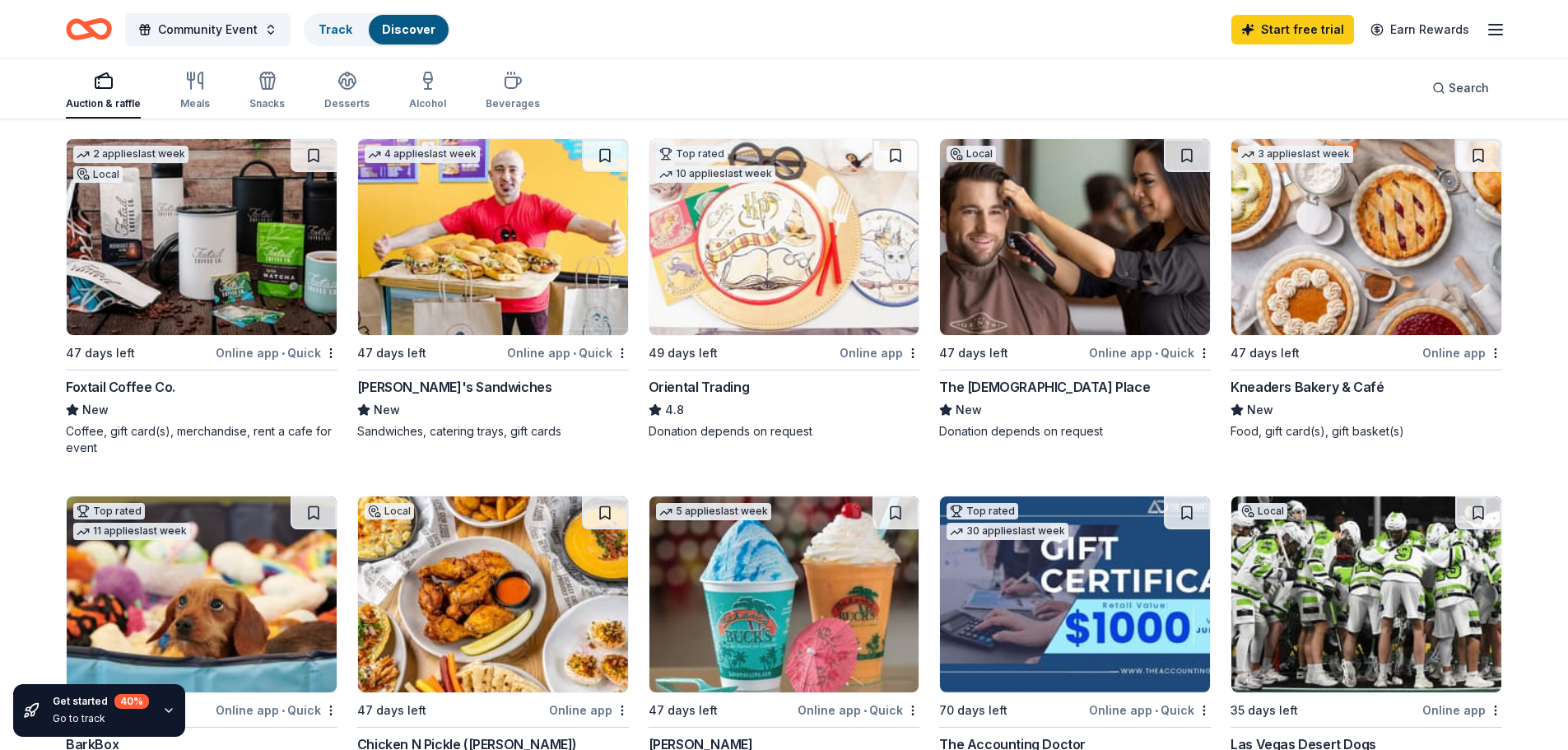
click at [234, 245] on img at bounding box center [202, 236] width 270 height 196
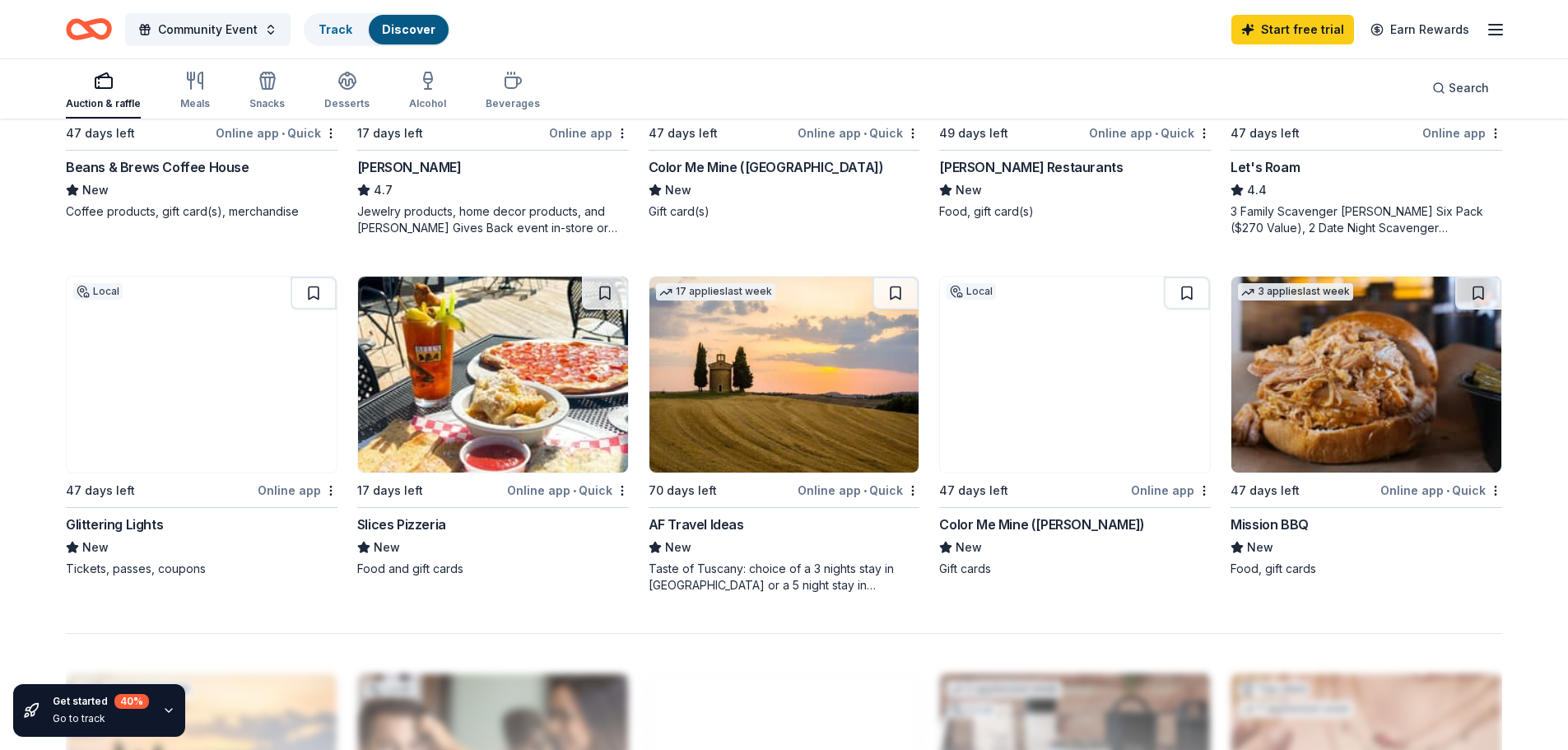
scroll to position [1071, 0]
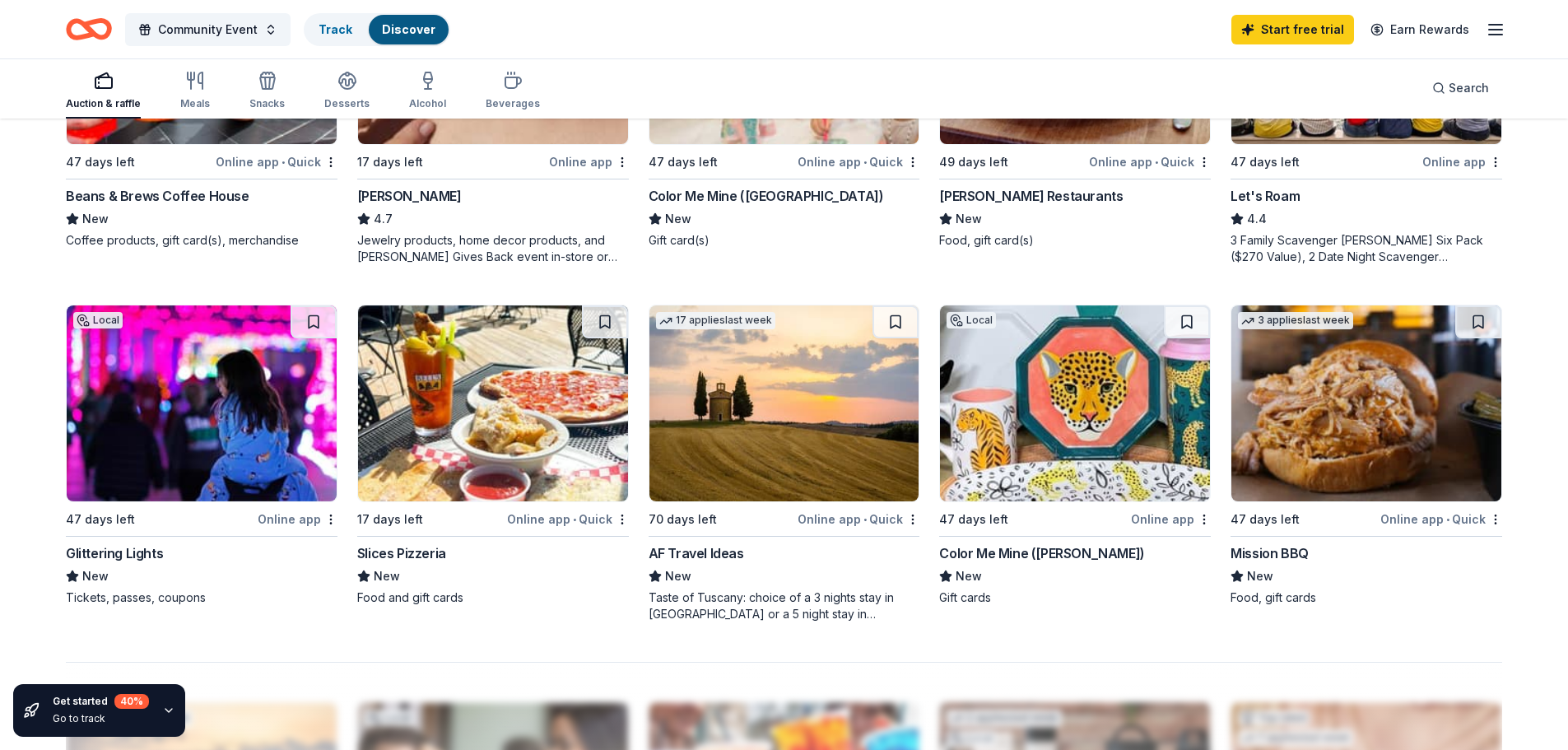
click at [1354, 444] on img at bounding box center [1366, 404] width 270 height 196
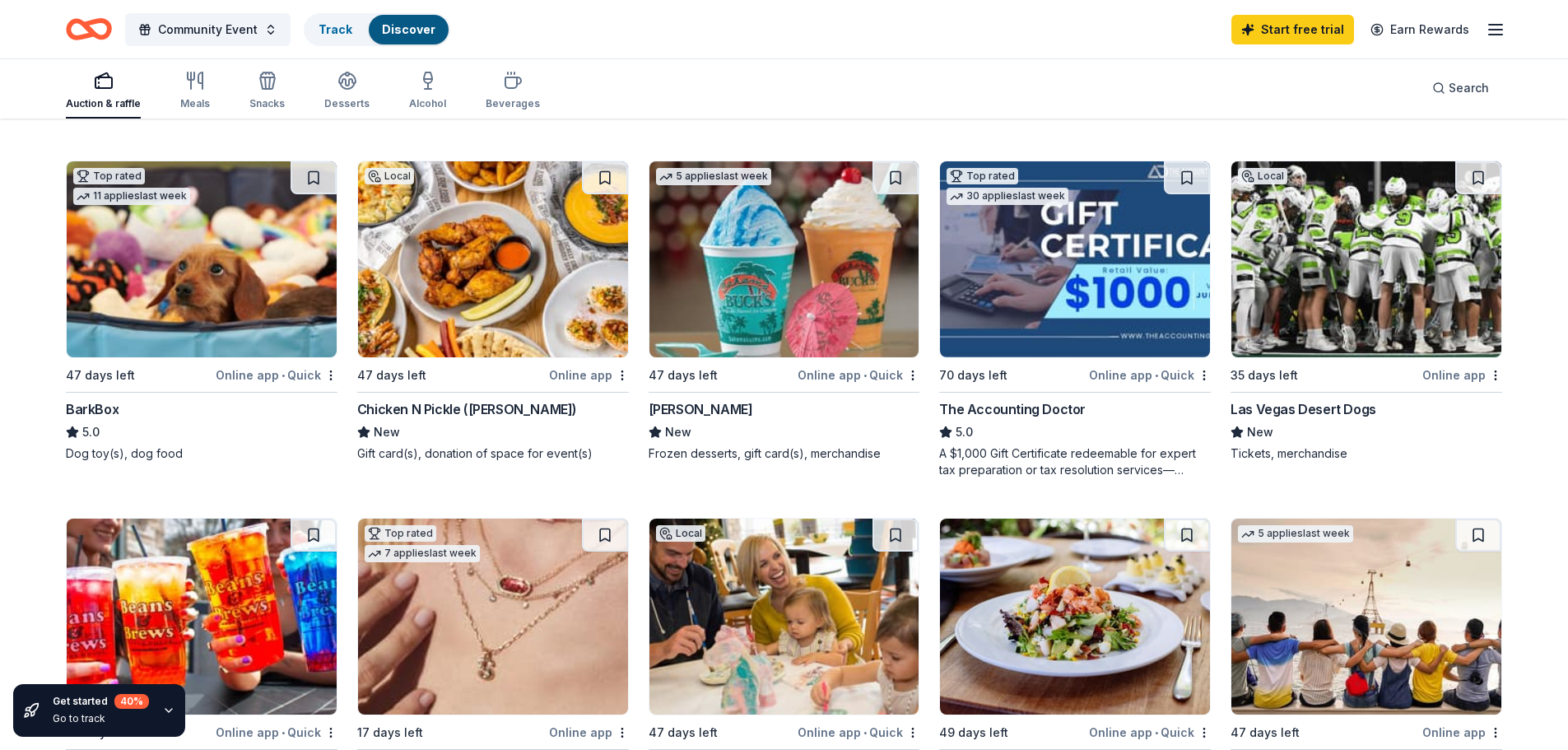
scroll to position [494, 0]
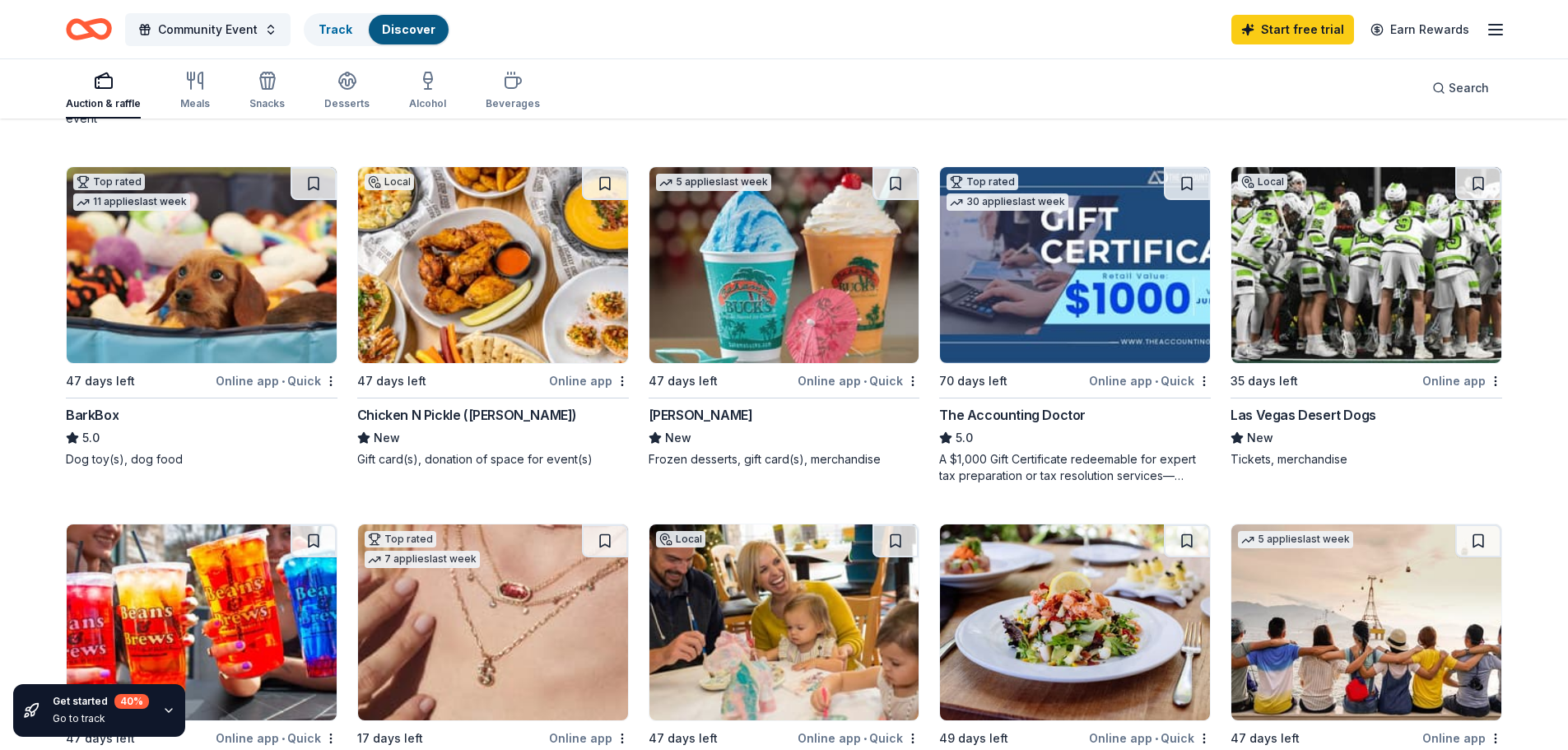
click at [1389, 251] on img at bounding box center [1366, 265] width 270 height 196
click at [496, 287] on img at bounding box center [493, 265] width 270 height 196
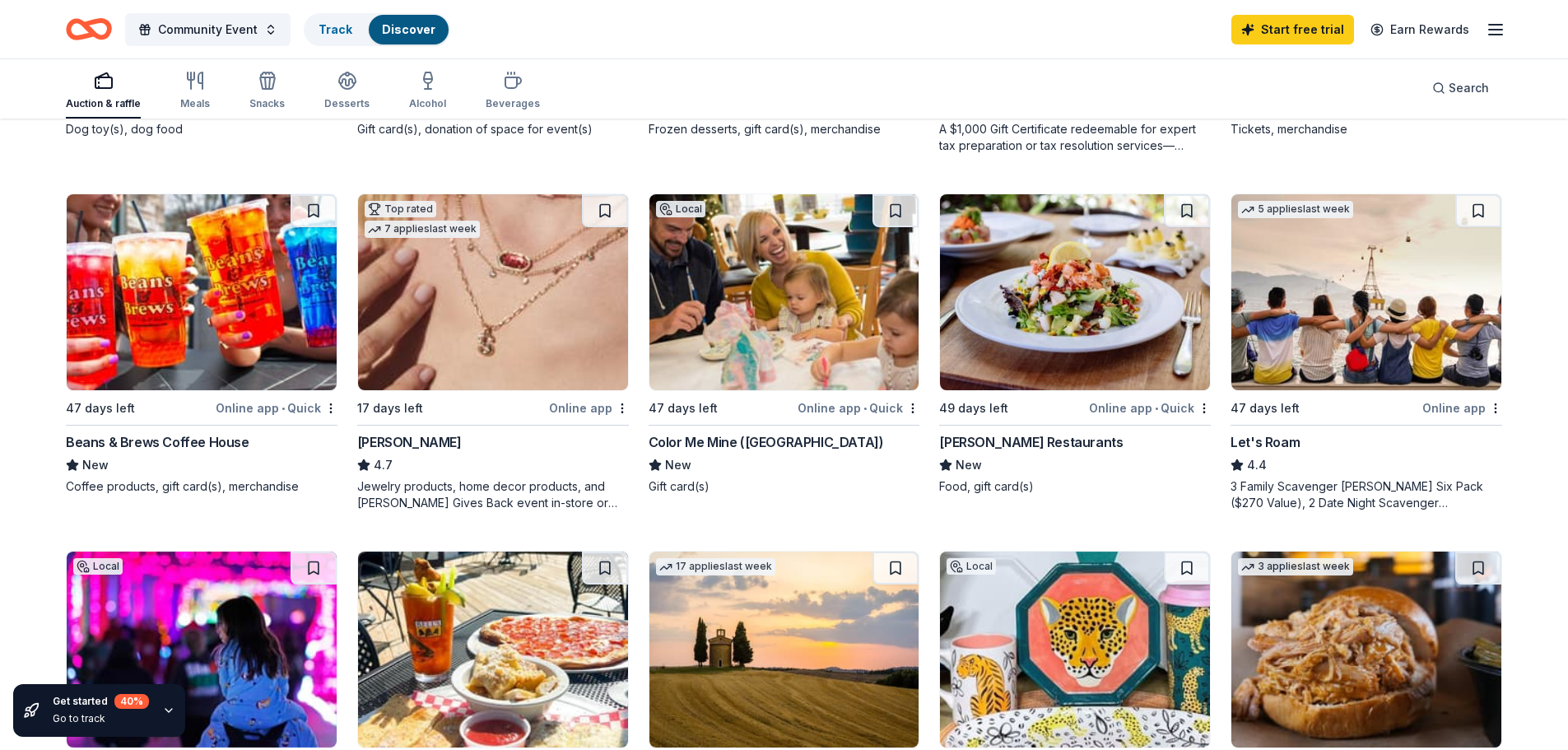
scroll to position [824, 0]
click at [261, 88] on icon "button" at bounding box center [268, 84] width 15 height 12
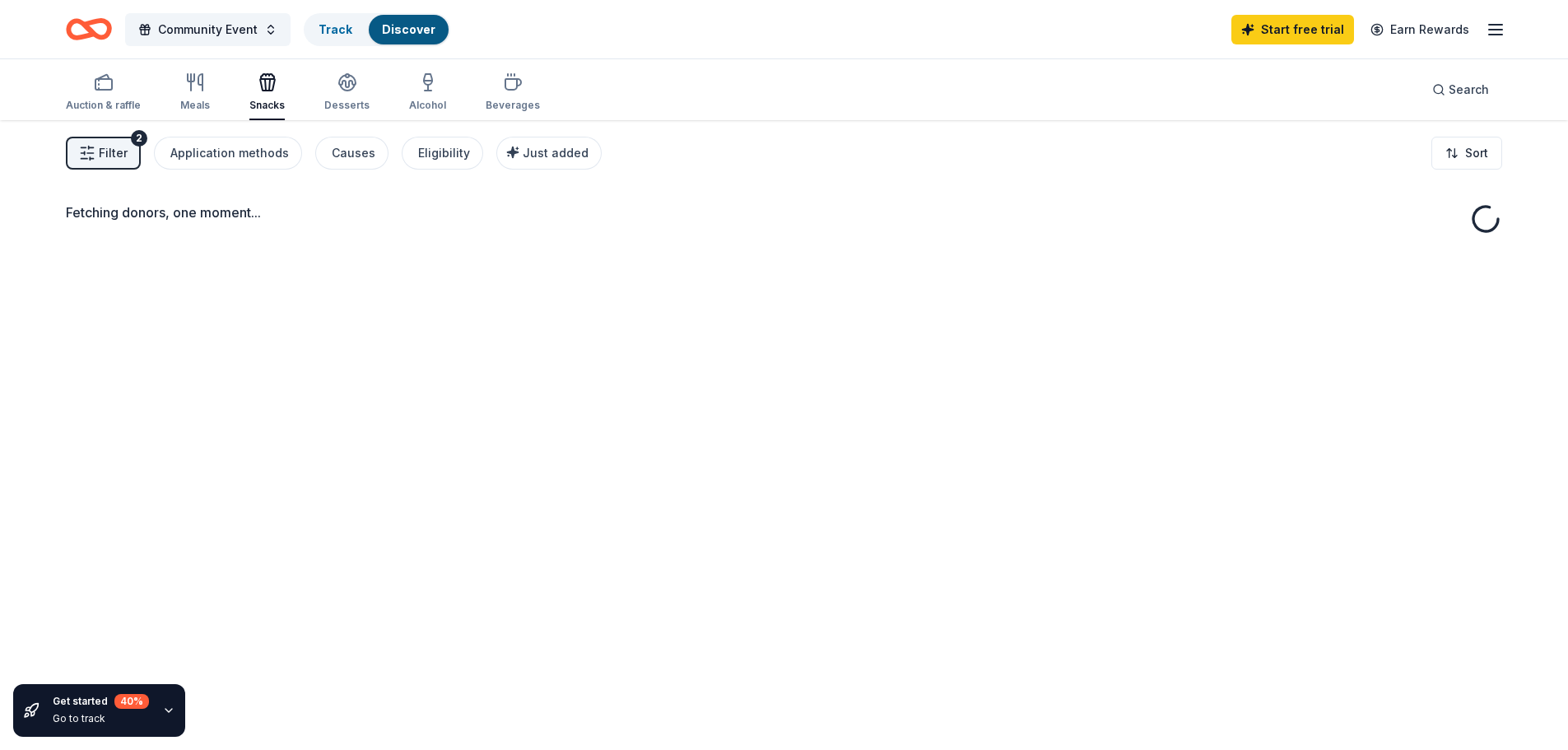
click at [118, 147] on span "Filter" at bounding box center [113, 153] width 29 height 20
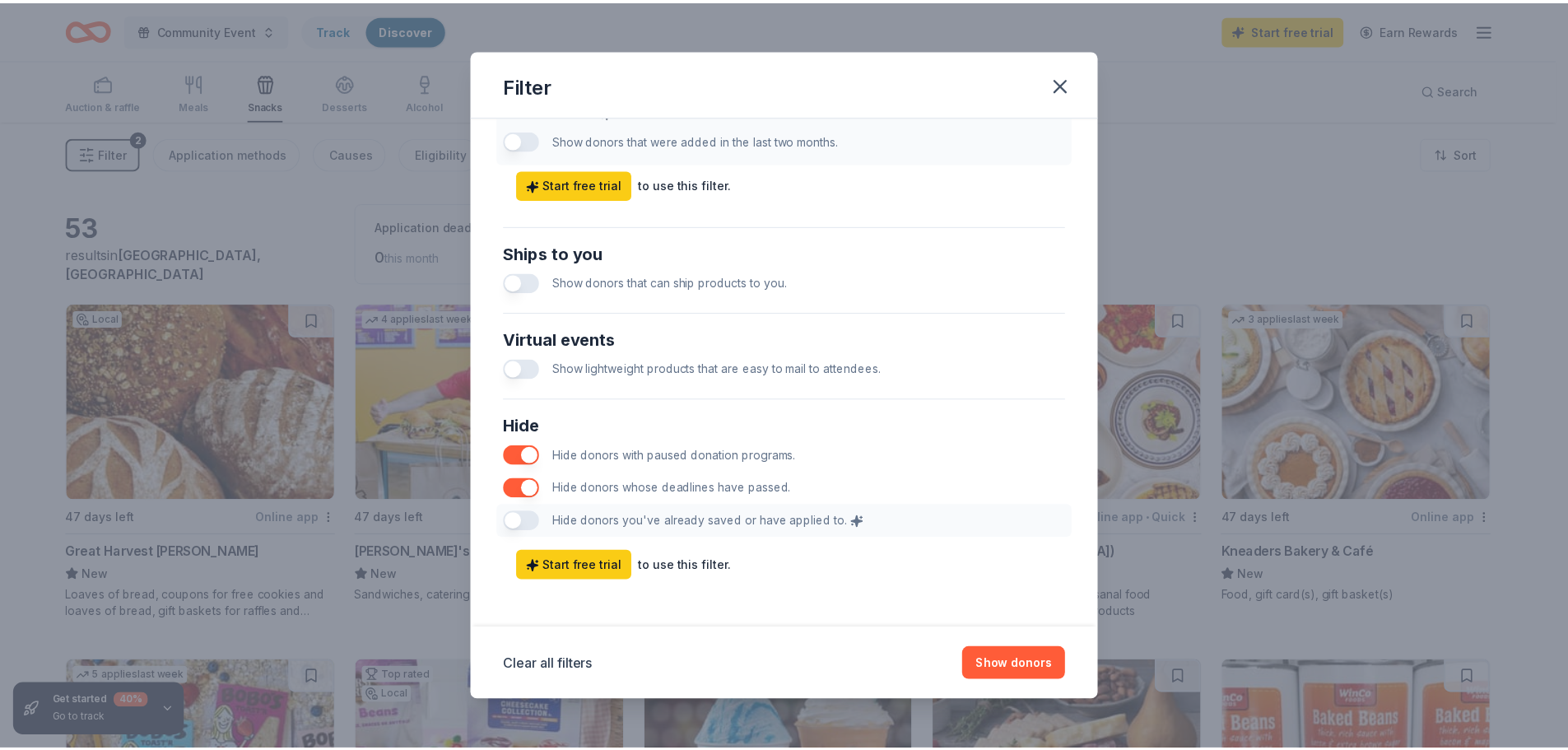
scroll to position [686, 0]
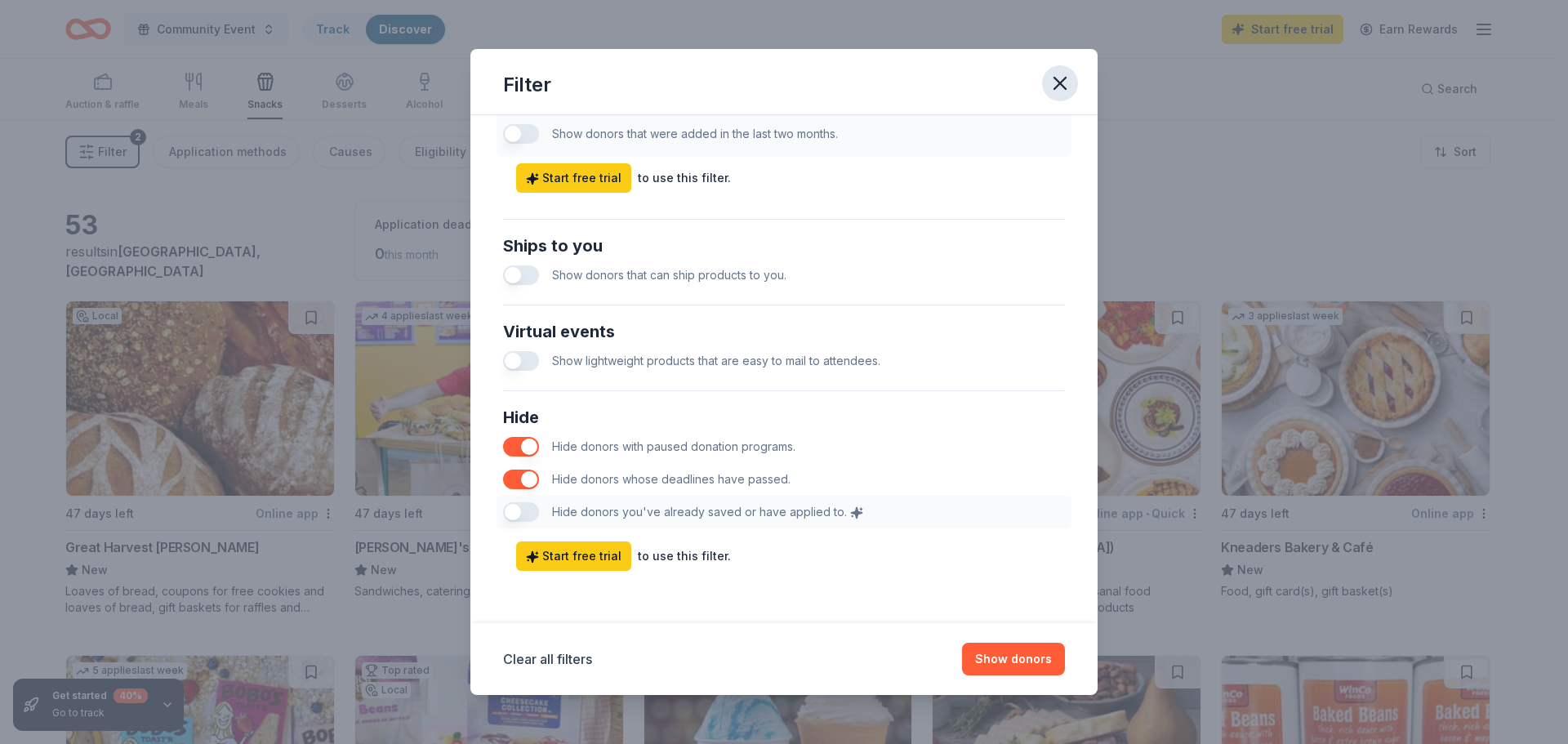
click at [1059, 87] on icon "button" at bounding box center [1060, 84] width 23 height 23
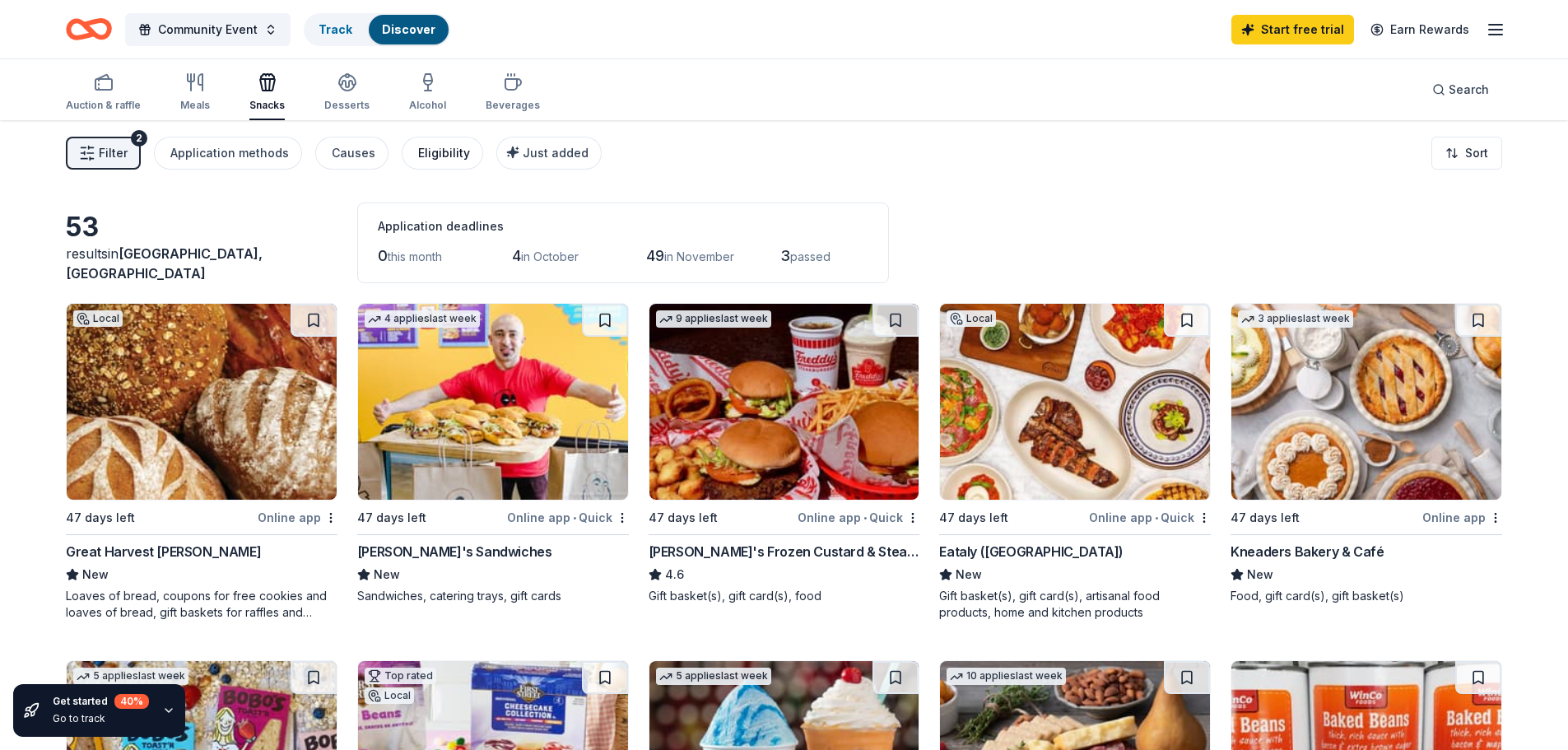
click at [431, 143] on div "Eligibility" at bounding box center [444, 153] width 52 height 20
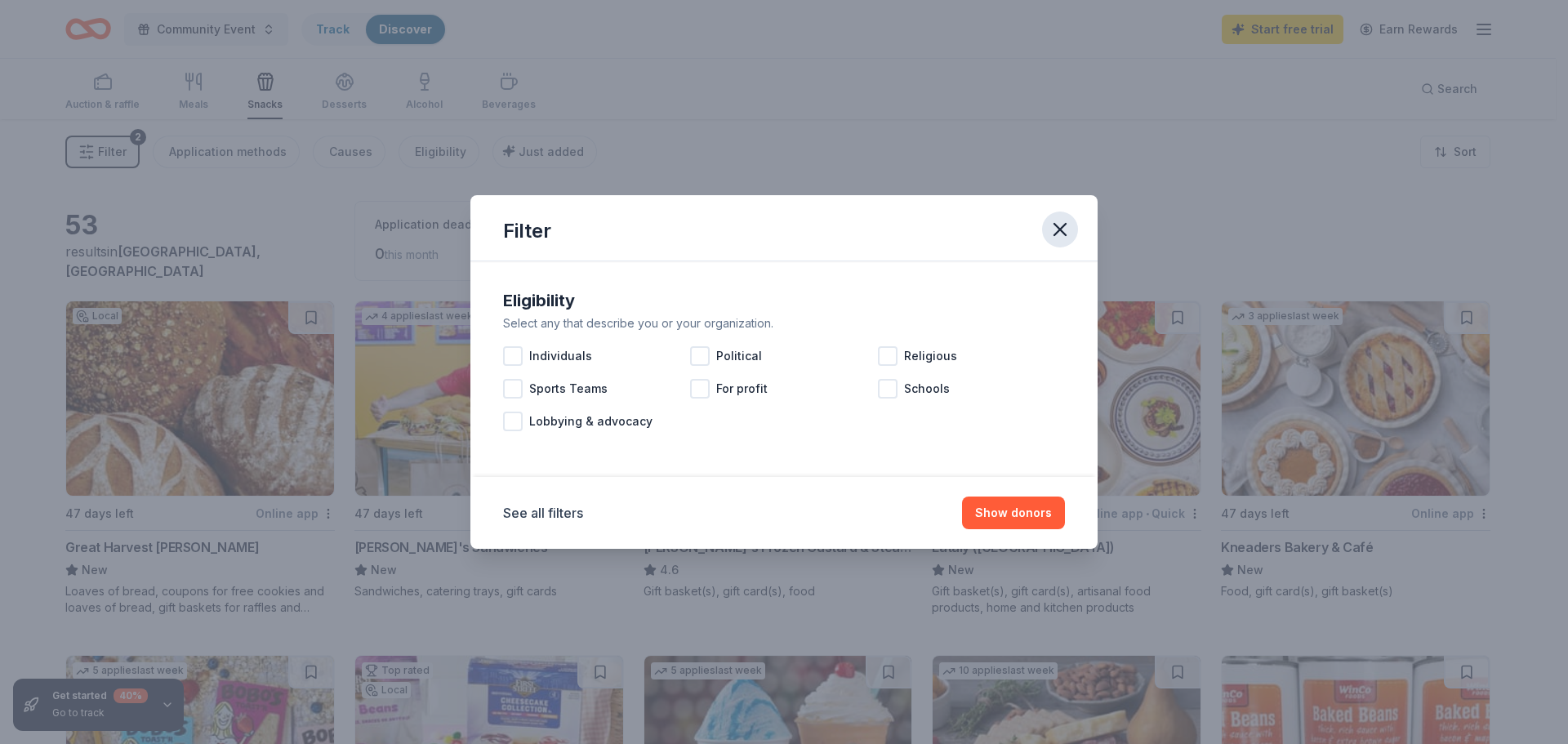
click at [1055, 227] on icon "button" at bounding box center [1060, 230] width 23 height 23
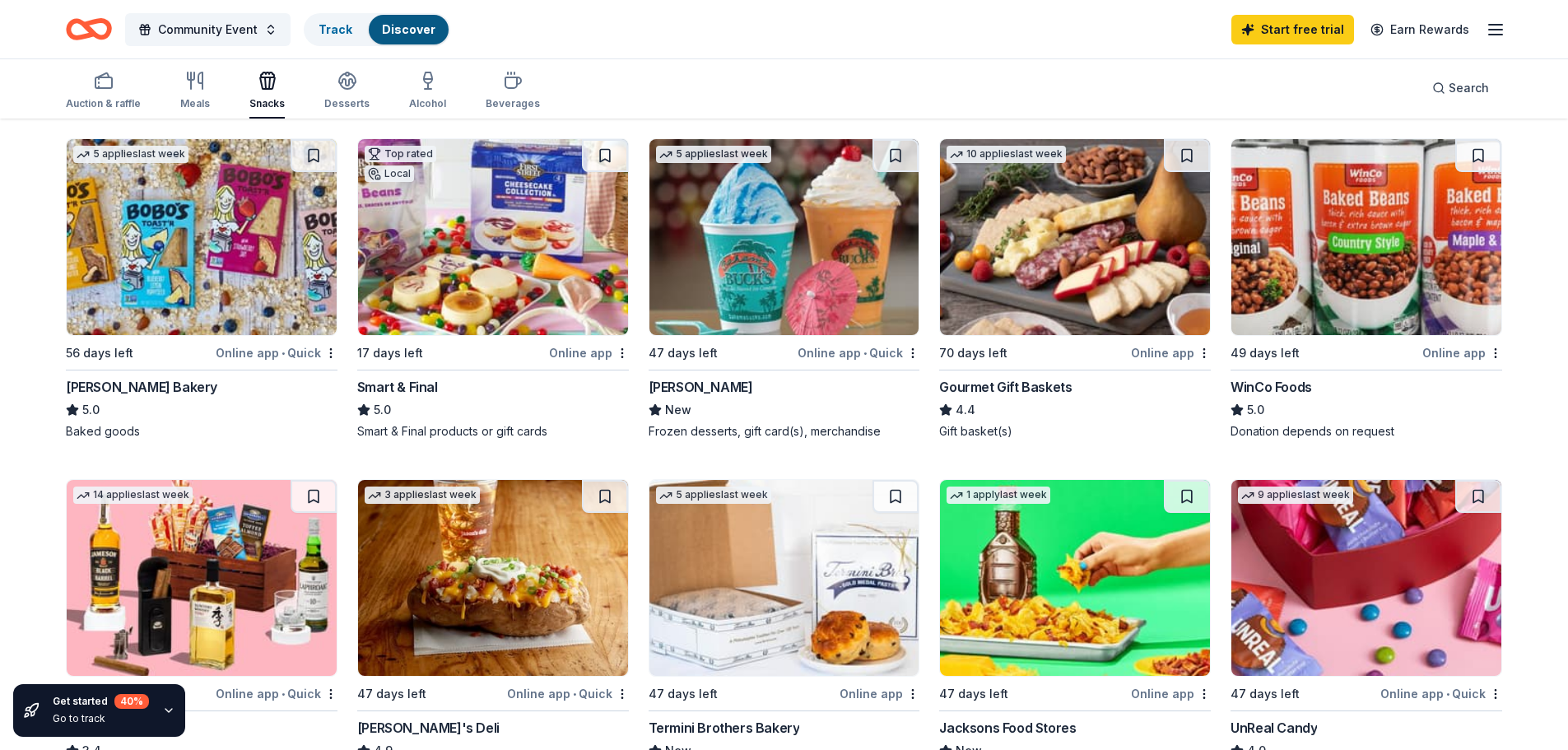
scroll to position [412, 0]
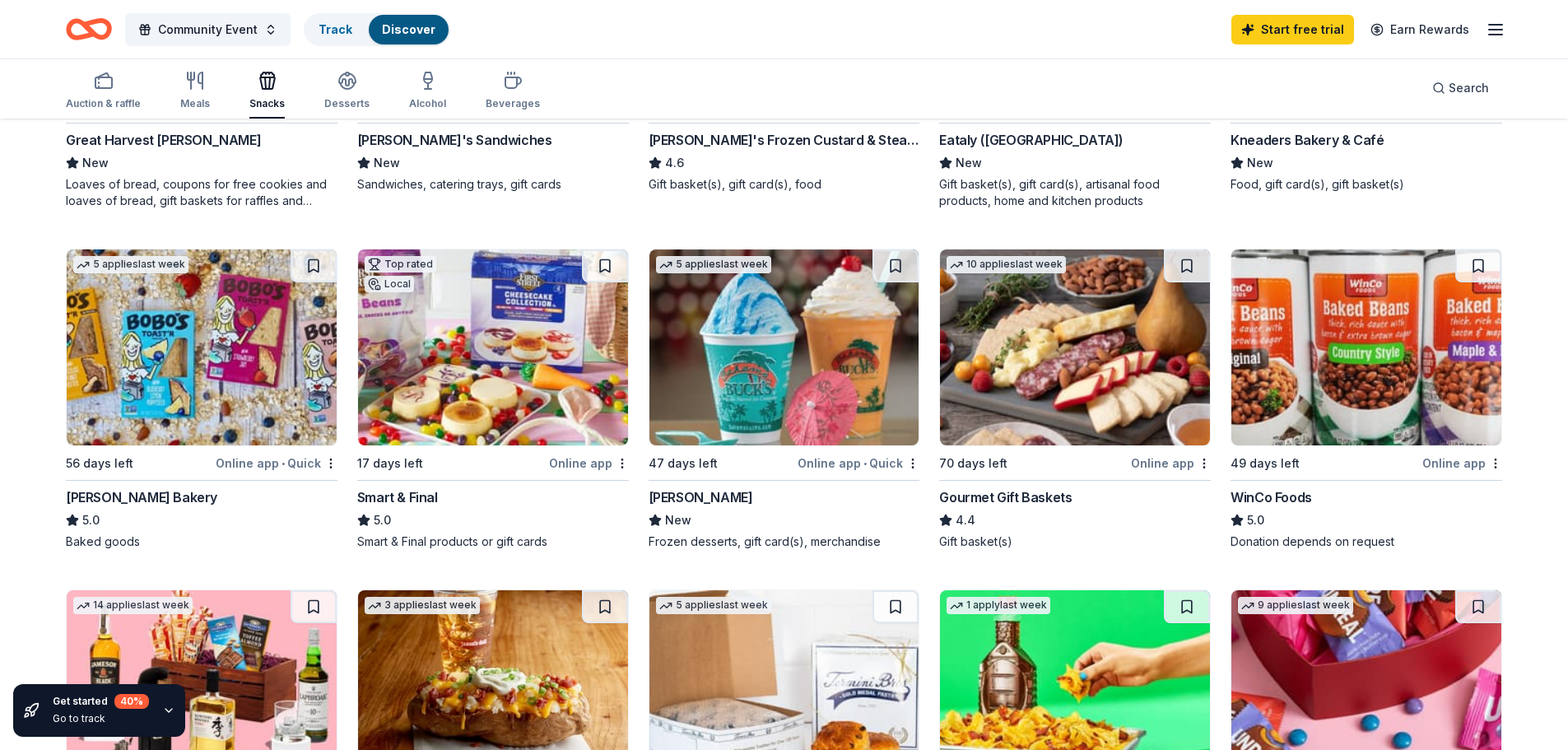
click at [460, 324] on img at bounding box center [493, 347] width 270 height 196
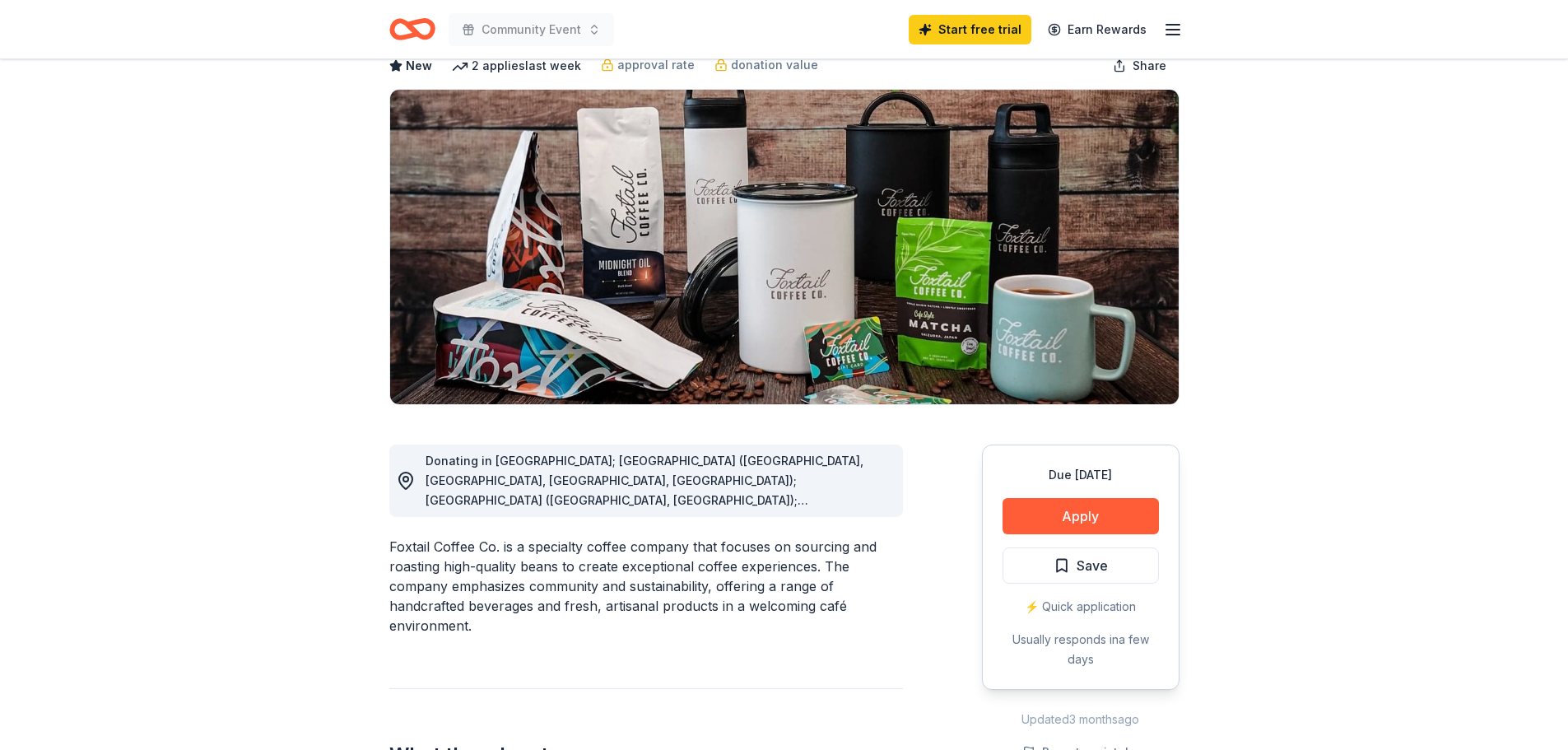
scroll to position [247, 0]
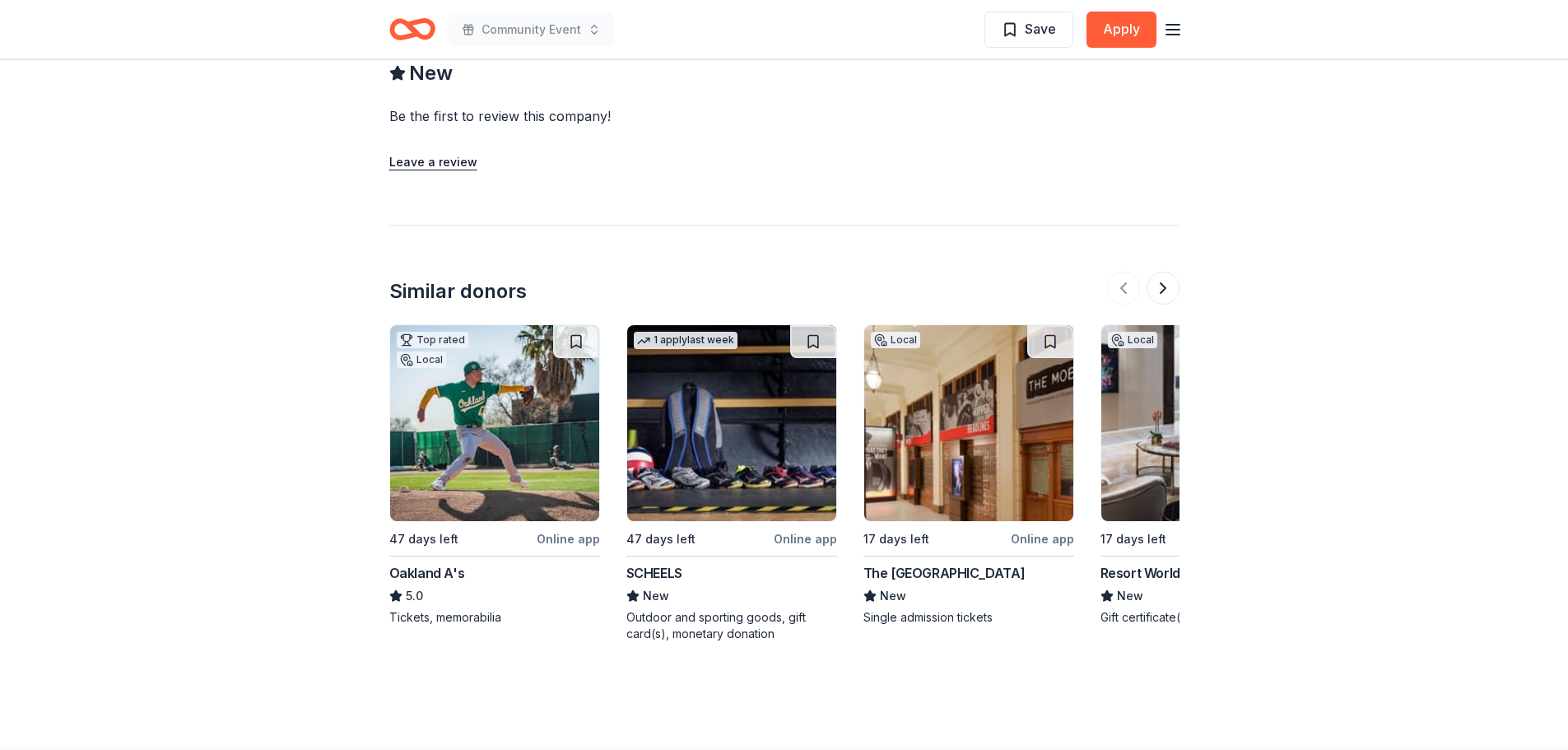
scroll to position [1400, 0]
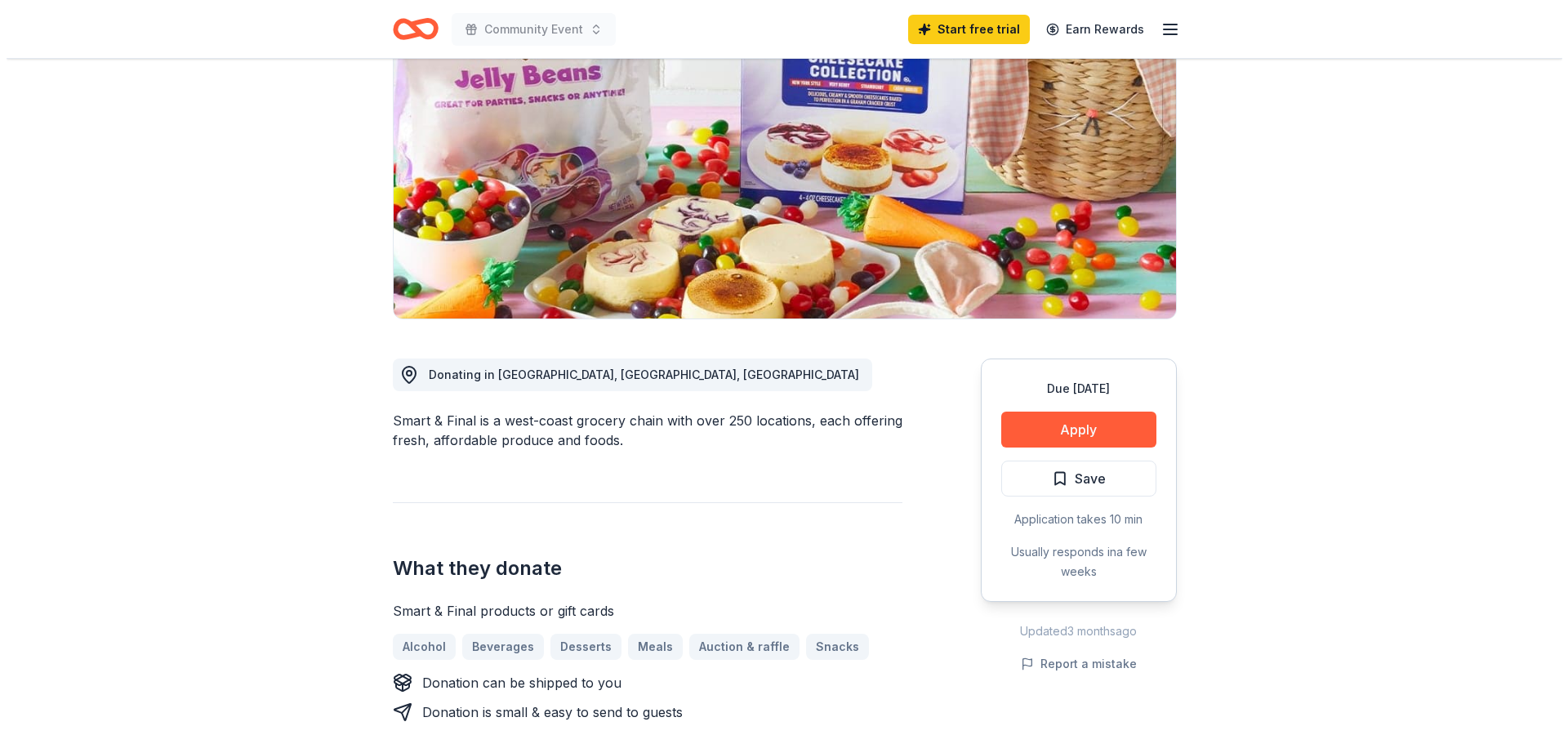
scroll to position [326, 0]
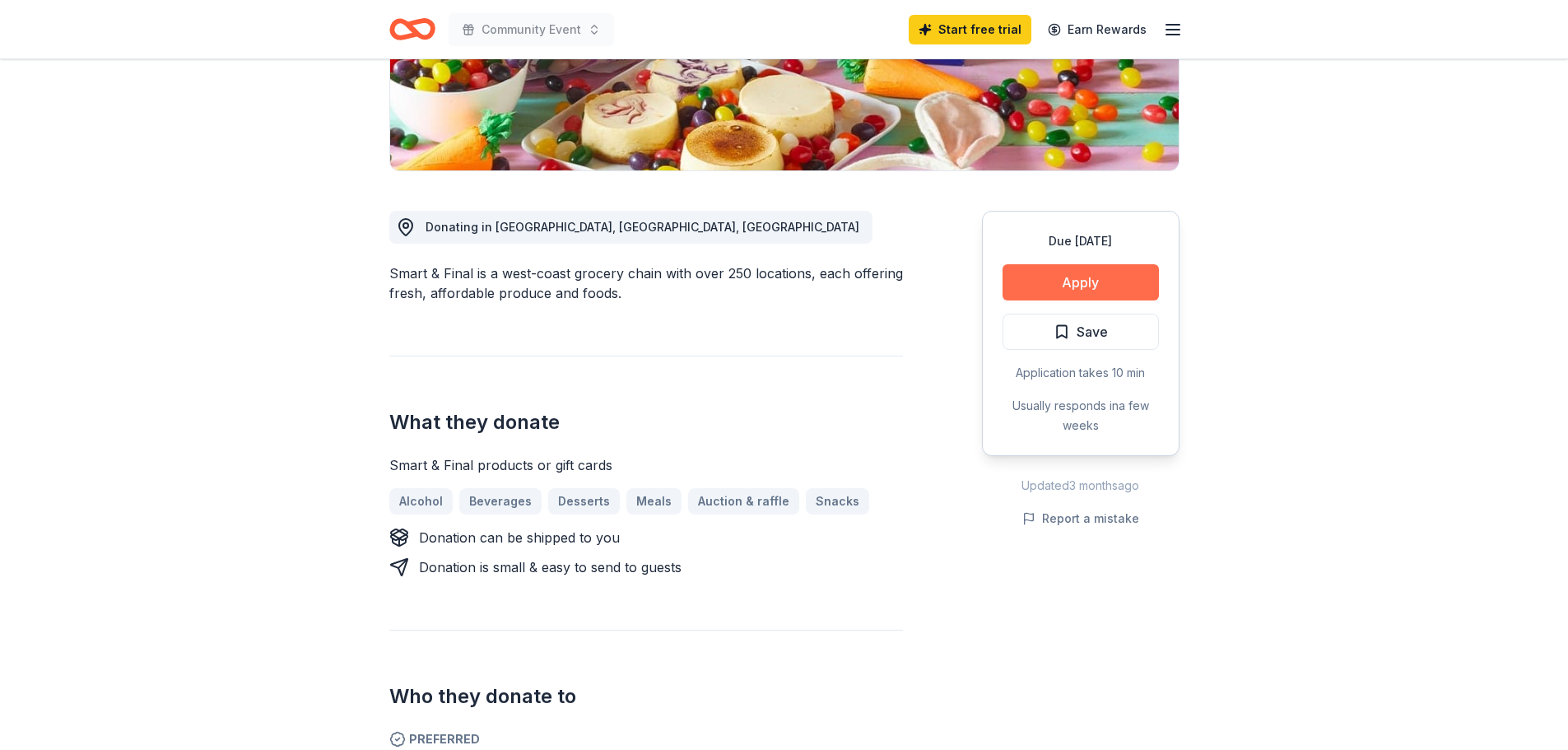
click at [1106, 268] on button "Apply" at bounding box center [1080, 283] width 156 height 36
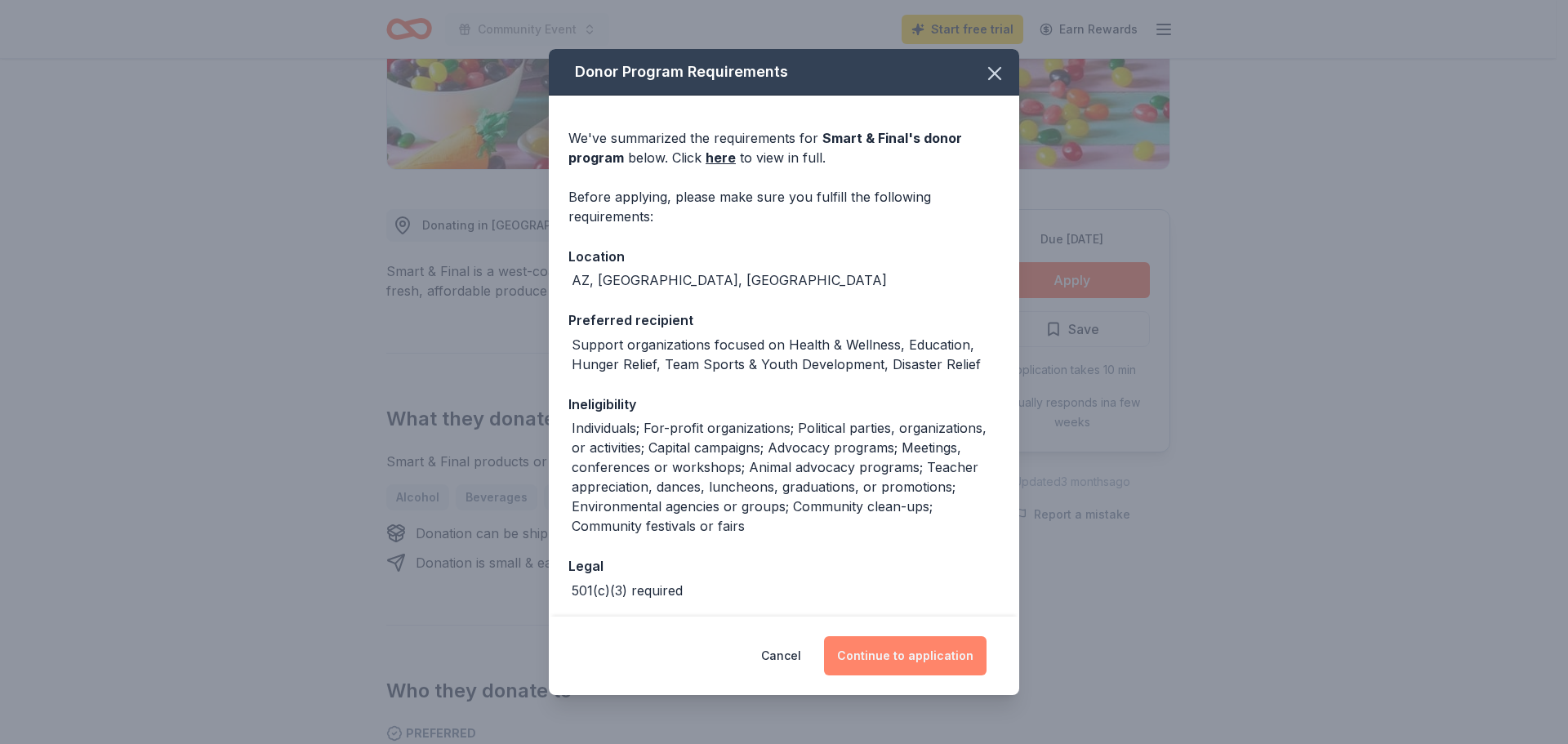
click at [925, 653] on button "Continue to application" at bounding box center [905, 656] width 162 height 39
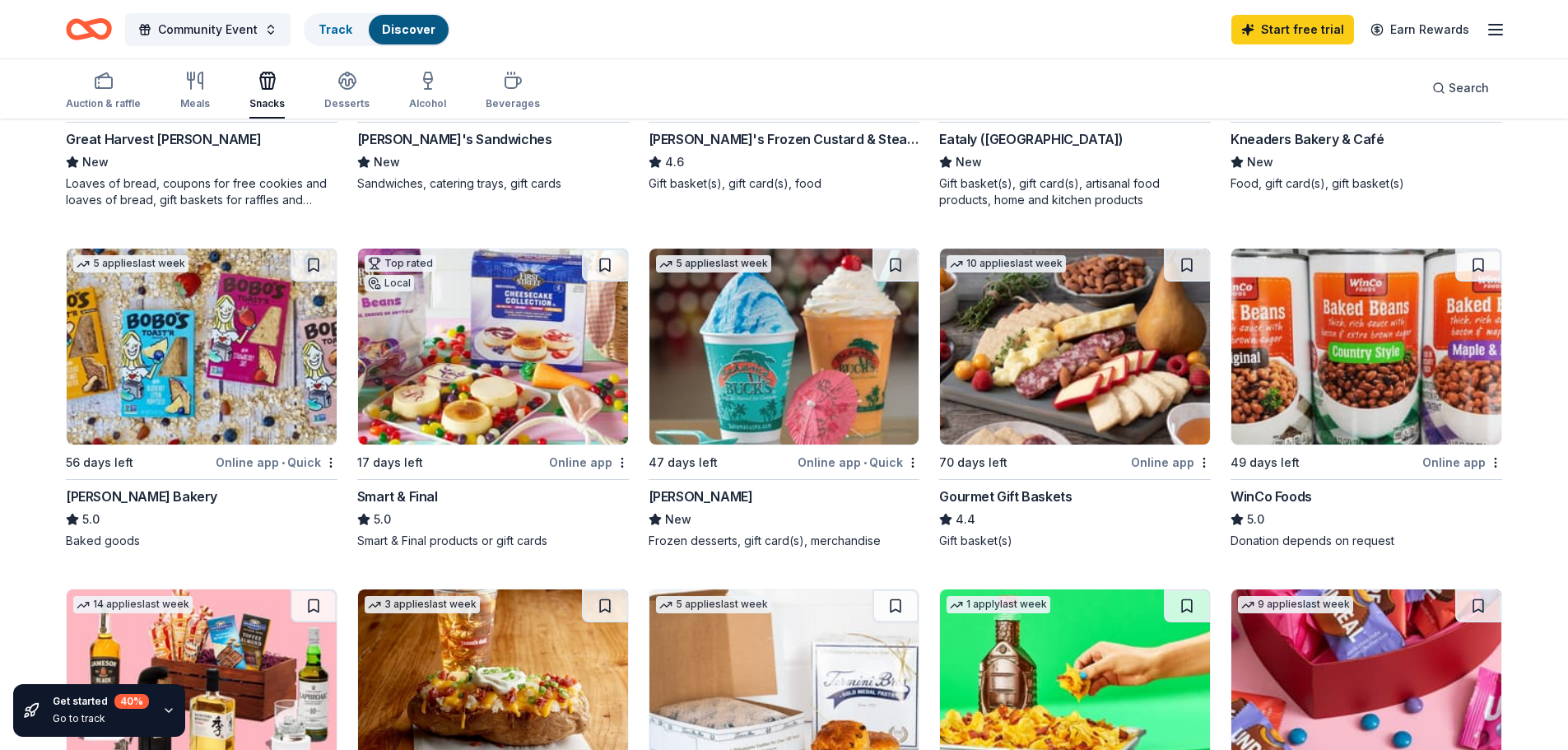
scroll to position [412, 0]
